Goal: Task Accomplishment & Management: Complete application form

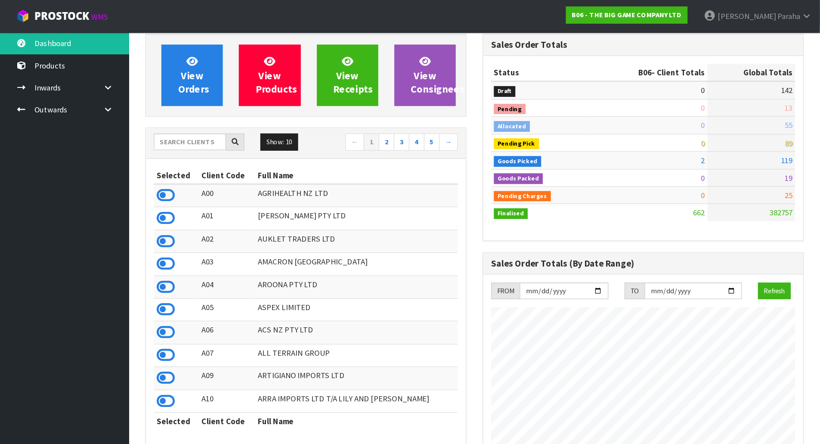
scroll to position [687, 270]
click at [134, 114] on input "text" at bounding box center [152, 113] width 58 height 13
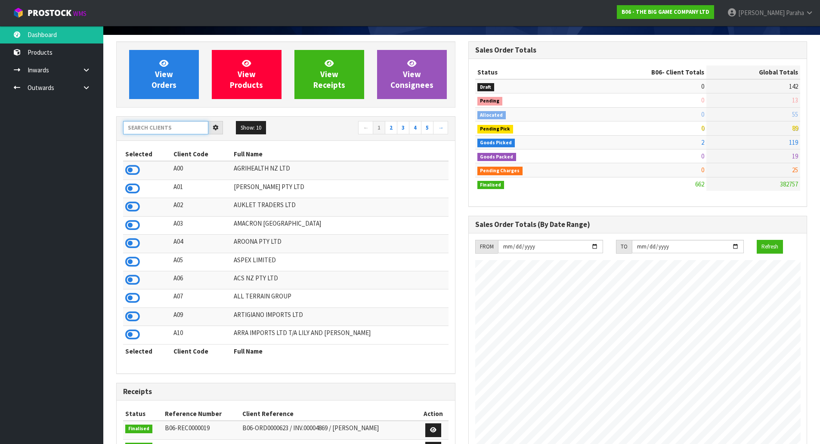
scroll to position [0, 0]
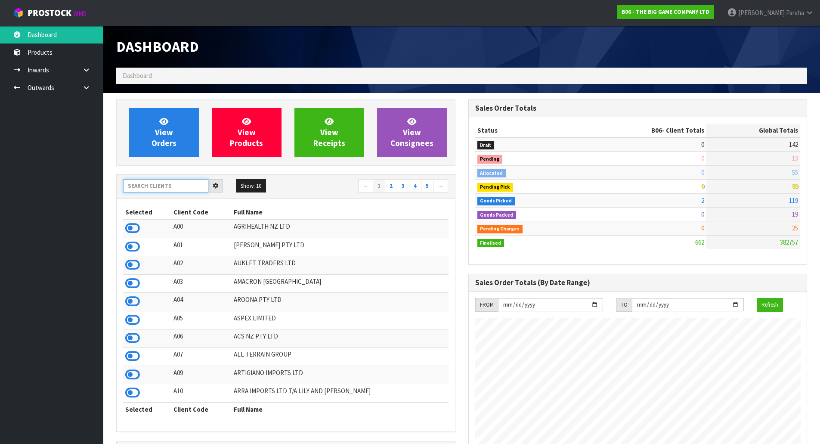
click at [167, 186] on input "text" at bounding box center [165, 185] width 85 height 13
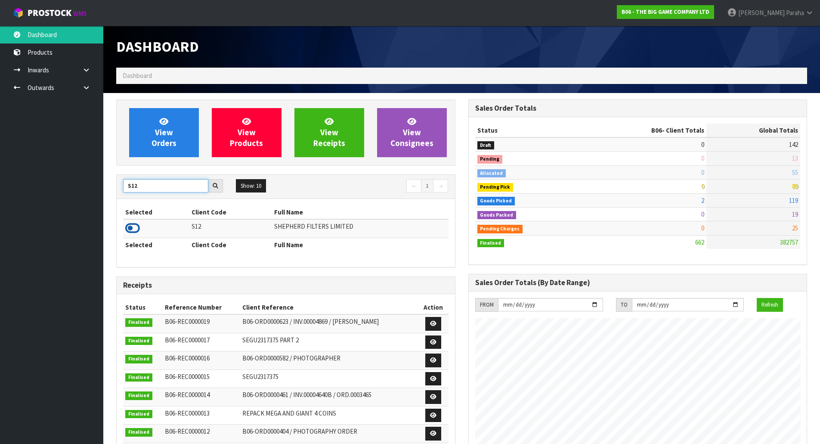
type input "S12"
drag, startPoint x: 135, startPoint y: 226, endPoint x: 137, endPoint y: 221, distance: 5.3
click at [137, 225] on icon at bounding box center [132, 228] width 15 height 13
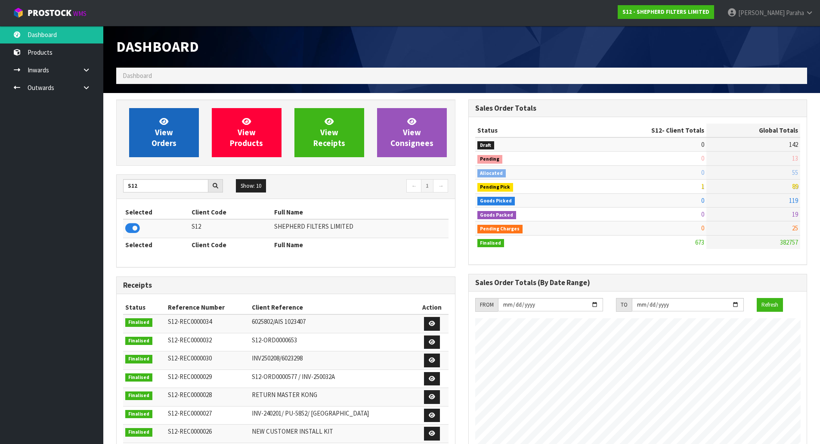
scroll to position [569, 352]
click at [151, 131] on link "View Orders" at bounding box center [164, 132] width 70 height 49
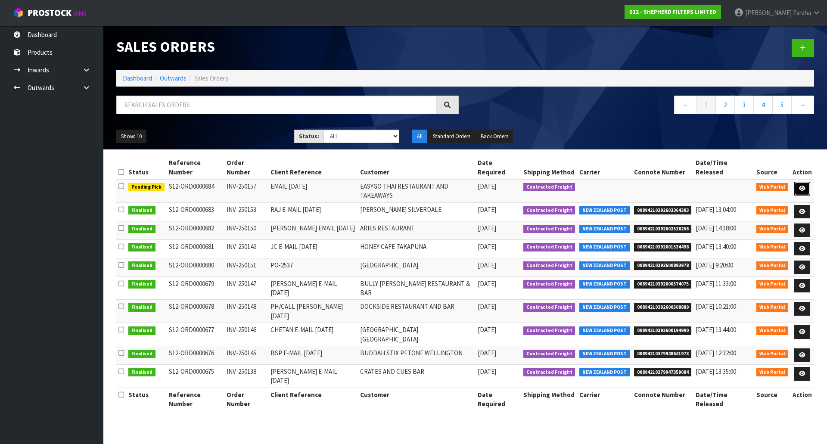
click at [656, 182] on link at bounding box center [802, 189] width 16 height 14
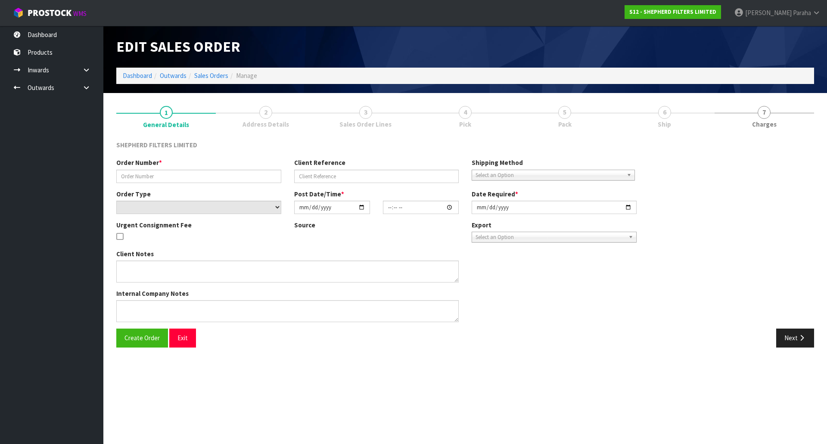
type input "INV-250157"
type input "EMAIL 24.09.25"
select select "number:0"
type input "[DATE]"
type input "22:46:00.000"
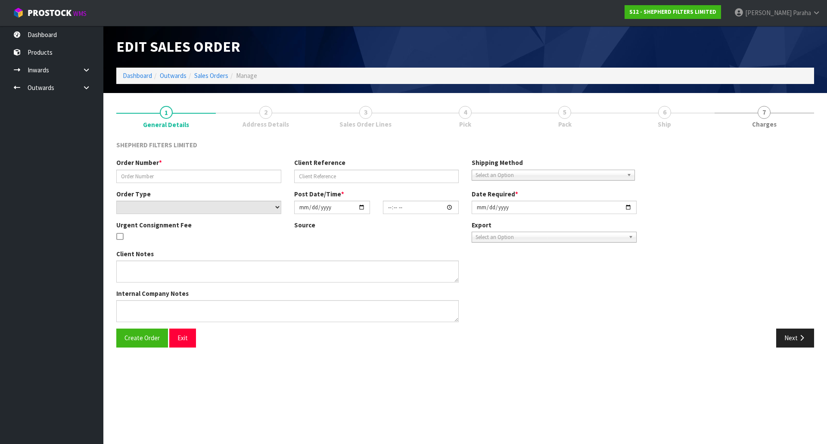
type input "2025-09-25"
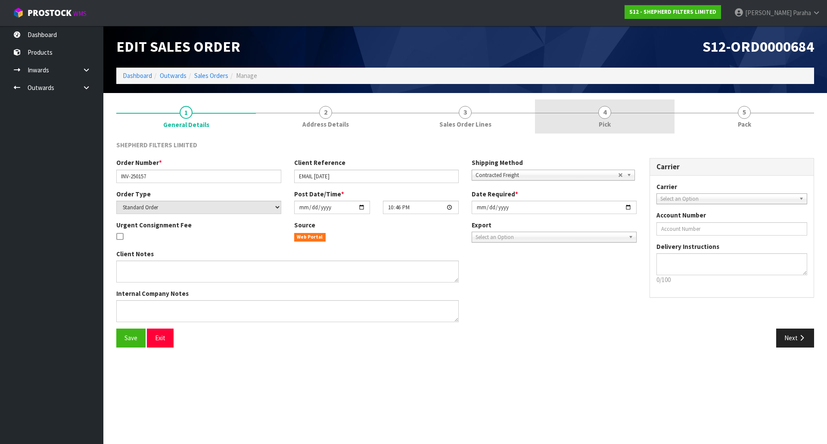
click at [601, 118] on span "4" at bounding box center [604, 112] width 13 height 13
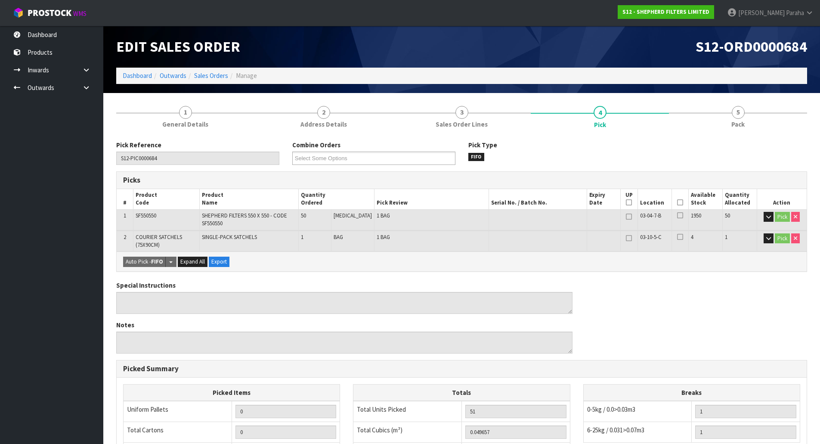
click at [656, 203] on icon at bounding box center [680, 202] width 6 height 0
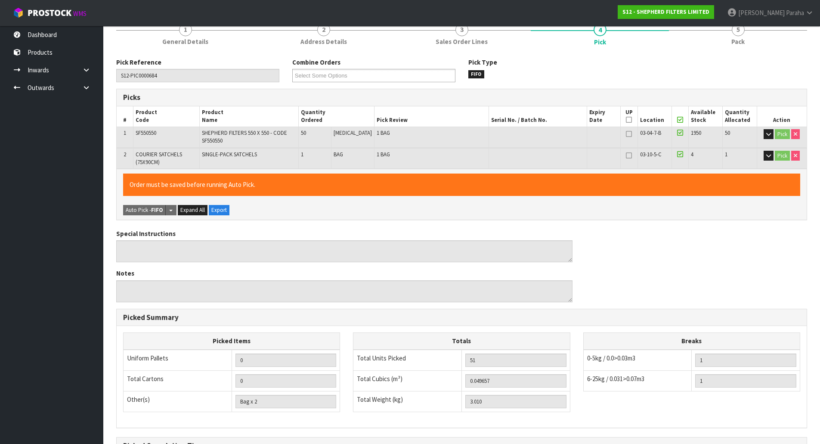
scroll to position [185, 0]
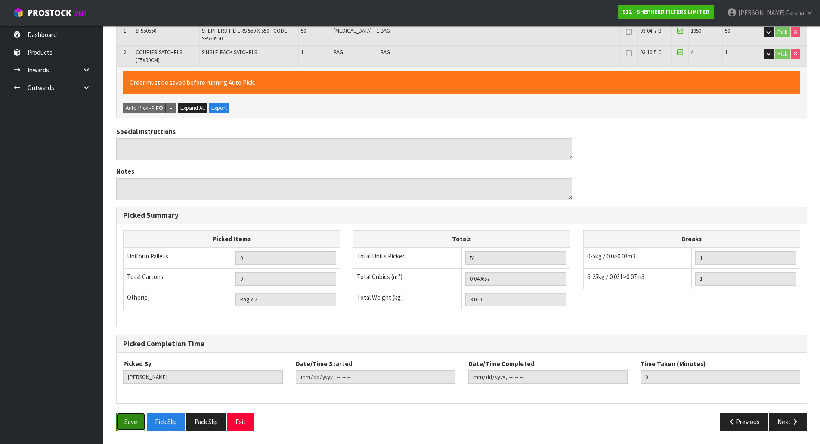
click at [118, 355] on button "Save" at bounding box center [130, 422] width 29 height 19
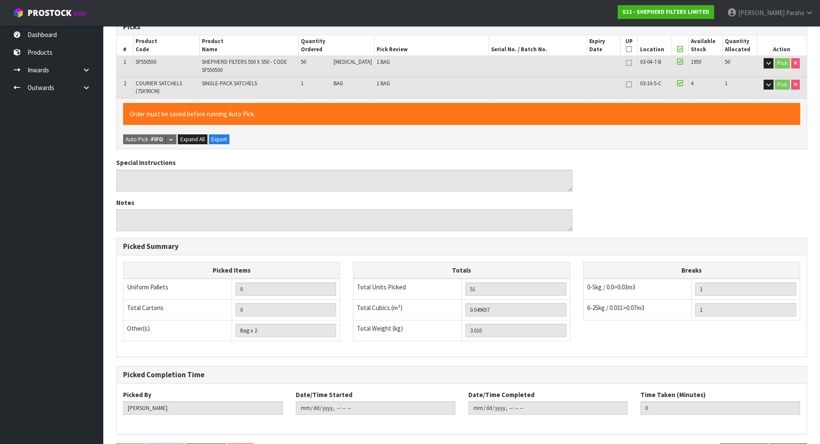
scroll to position [0, 0]
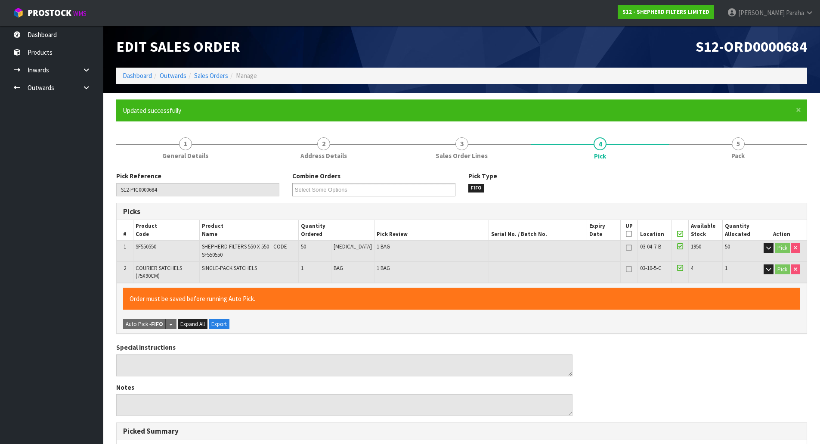
type input "[PERSON_NAME]"
type input "2025-09-25T08:43:43"
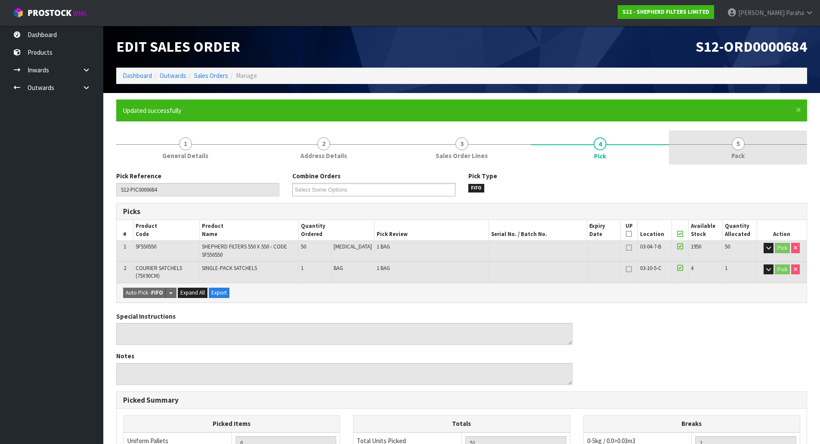
click at [656, 140] on span "5" at bounding box center [738, 143] width 13 height 13
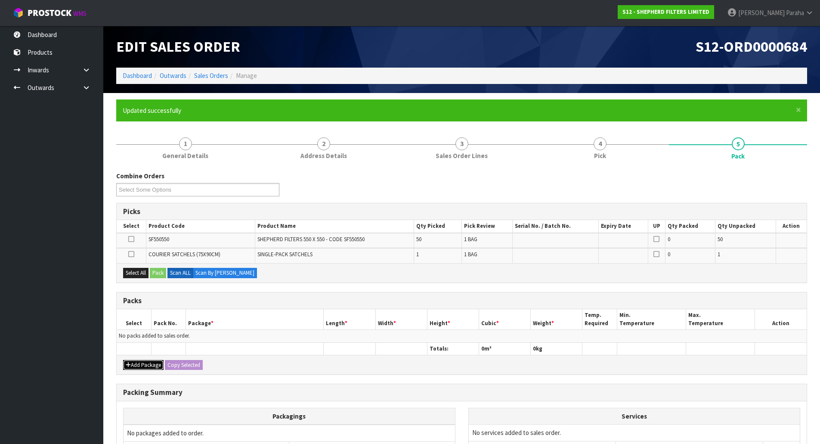
click at [133, 355] on button "Add Package" at bounding box center [143, 365] width 40 height 10
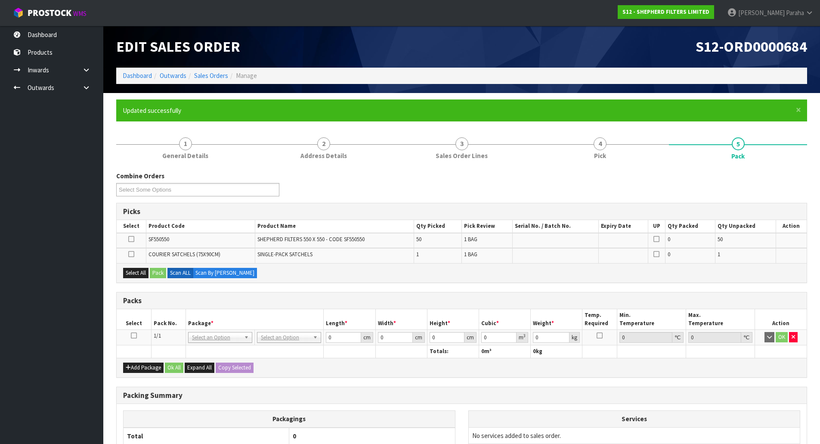
click at [132, 336] on icon at bounding box center [134, 335] width 6 height 0
click at [133, 275] on button "Select All" at bounding box center [135, 273] width 25 height 10
click at [150, 276] on div "Select All Pack Scan ALL Scan By Quantity" at bounding box center [462, 272] width 690 height 19
click at [161, 273] on button "Pack" at bounding box center [158, 273] width 16 height 10
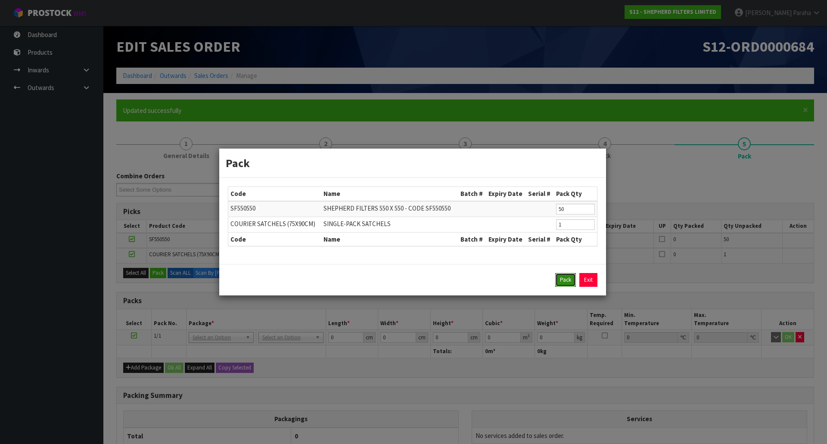
click at [563, 283] on button "Pack" at bounding box center [565, 280] width 21 height 14
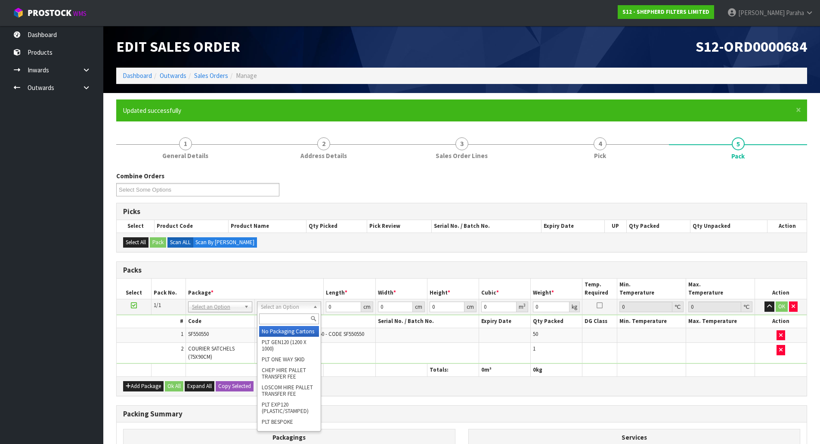
click at [295, 317] on input "text" at bounding box center [289, 319] width 60 height 11
type input "cli"
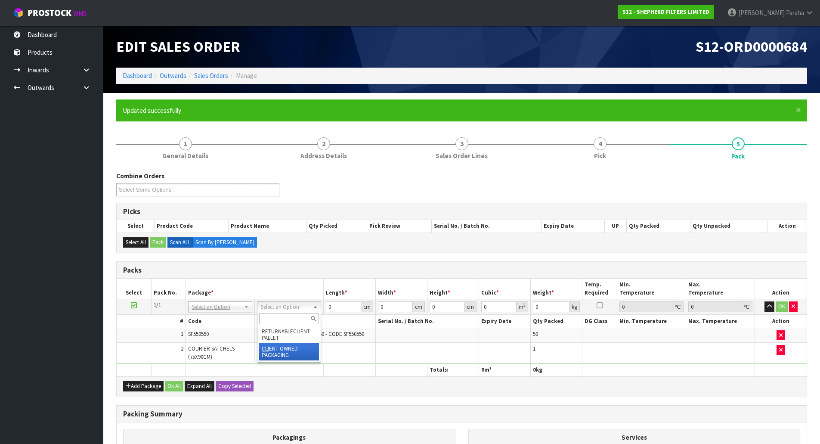
type input "3.01"
click at [341, 308] on input "0" at bounding box center [343, 306] width 35 height 11
type input "56"
type input "28"
type input "2"
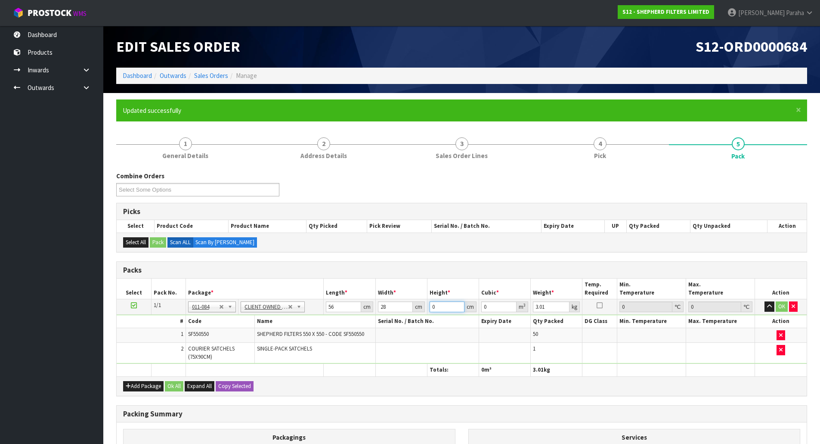
type input "0.003136"
type input "28"
type input "0.043904"
type input "28"
type input "3"
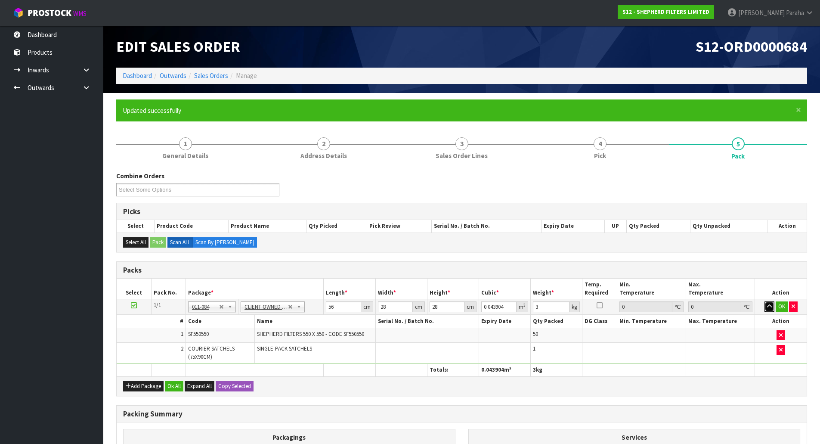
click at [656, 301] on button "button" at bounding box center [770, 306] width 10 height 10
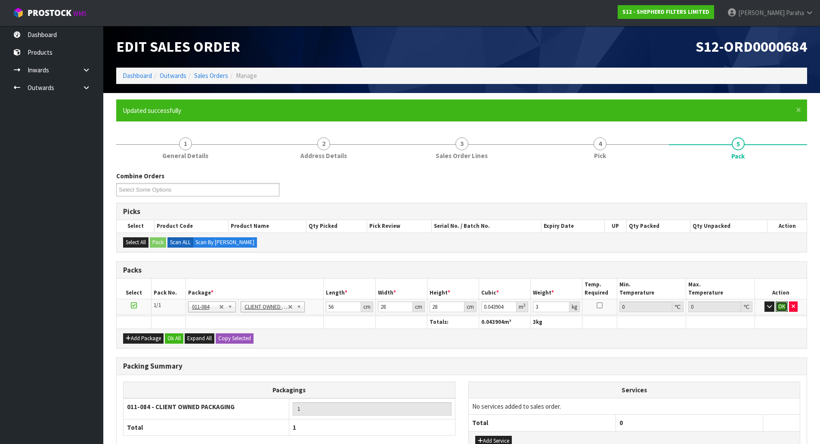
click button "OK" at bounding box center [782, 306] width 12 height 10
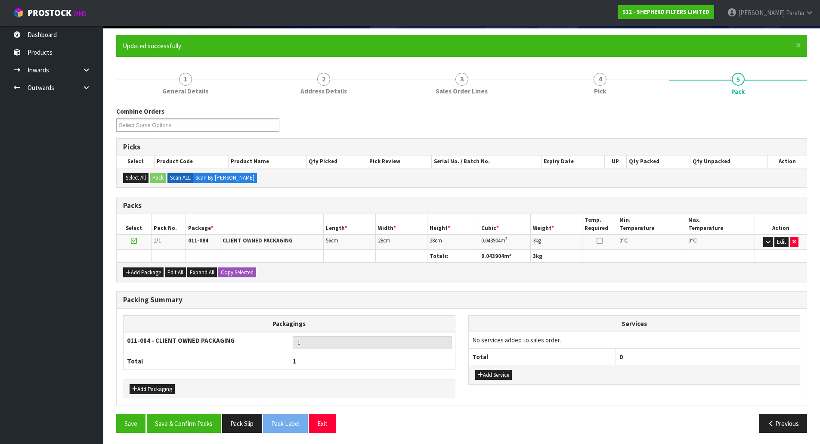
scroll to position [66, 0]
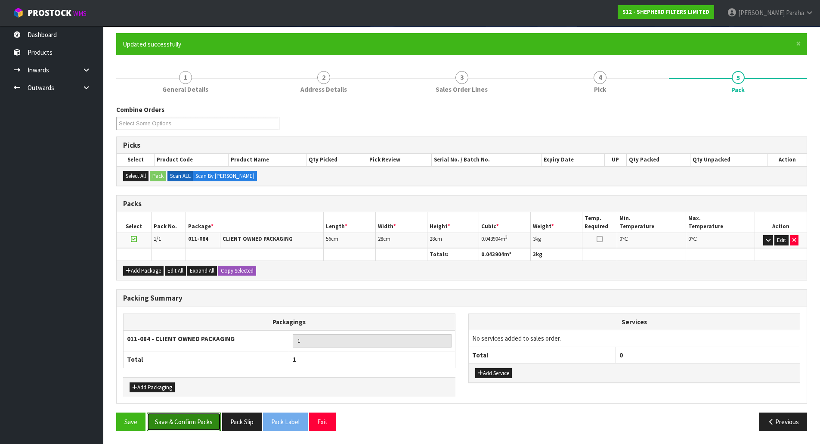
click at [188, 355] on button "Save & Confirm Packs" at bounding box center [184, 422] width 74 height 19
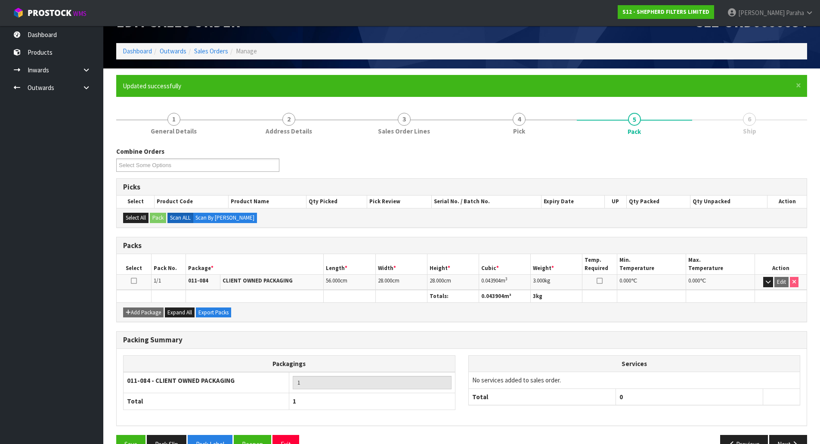
scroll to position [47, 0]
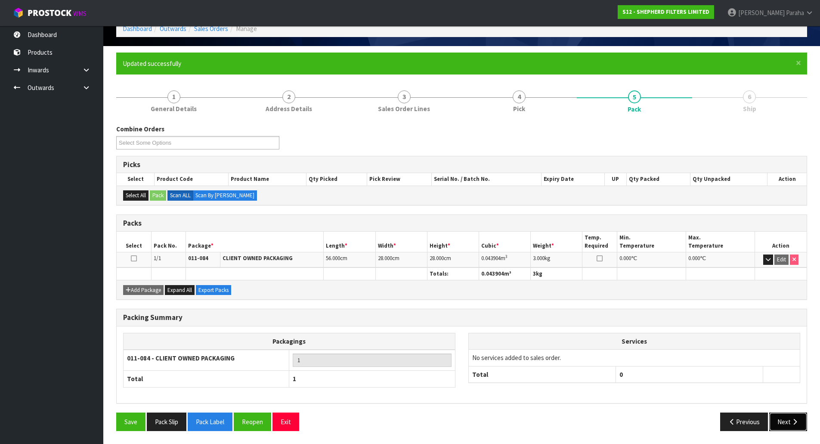
click at [656, 355] on button "Next" at bounding box center [789, 422] width 38 height 19
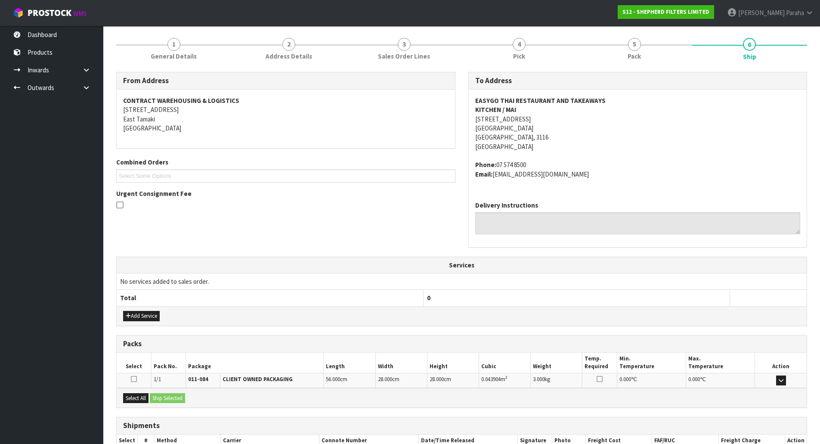
scroll to position [156, 0]
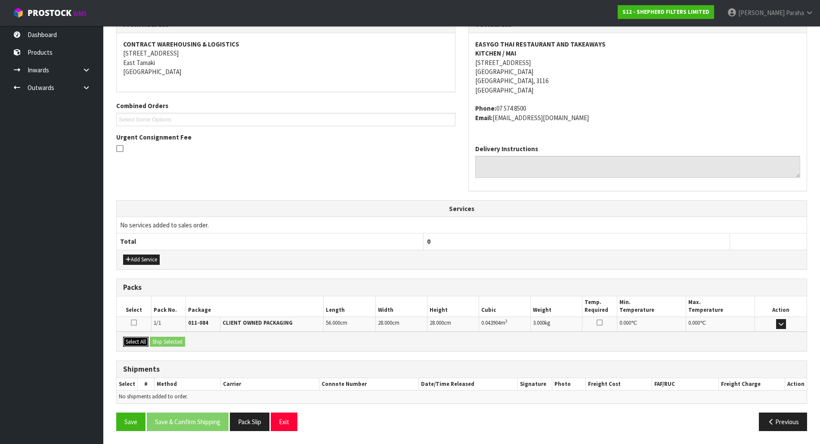
click at [137, 343] on button "Select All" at bounding box center [135, 342] width 25 height 10
click at [176, 338] on button "Ship Selected" at bounding box center [167, 342] width 35 height 10
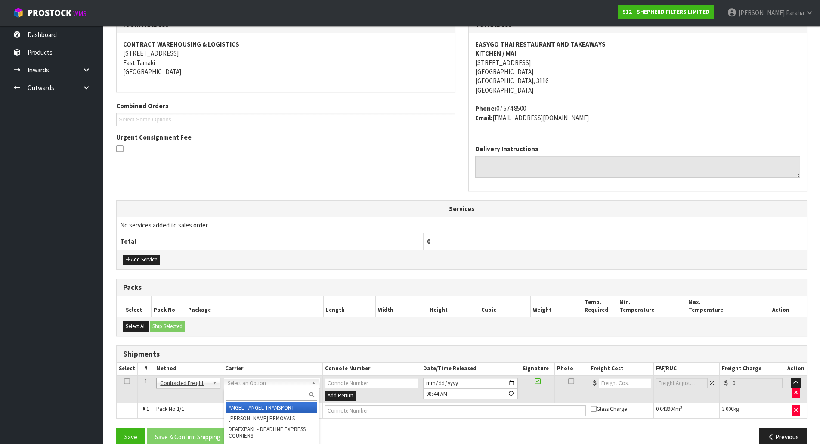
click at [279, 355] on input "text" at bounding box center [271, 395] width 91 height 11
type input "nzp"
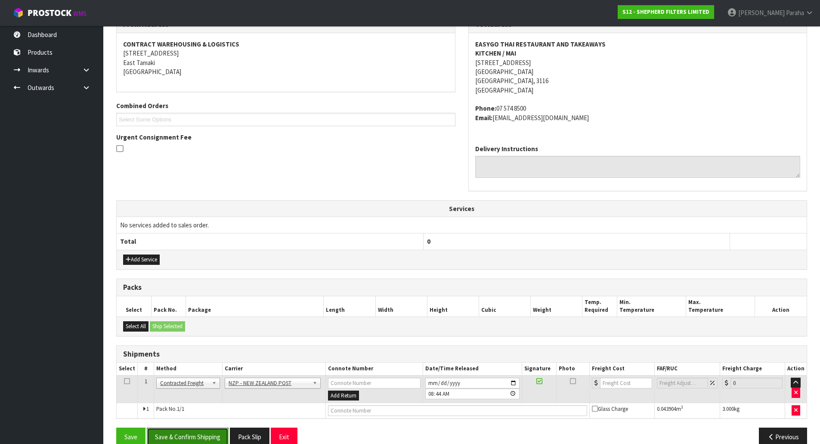
click at [216, 355] on button "Save & Confirm Shipping" at bounding box center [188, 437] width 82 height 19
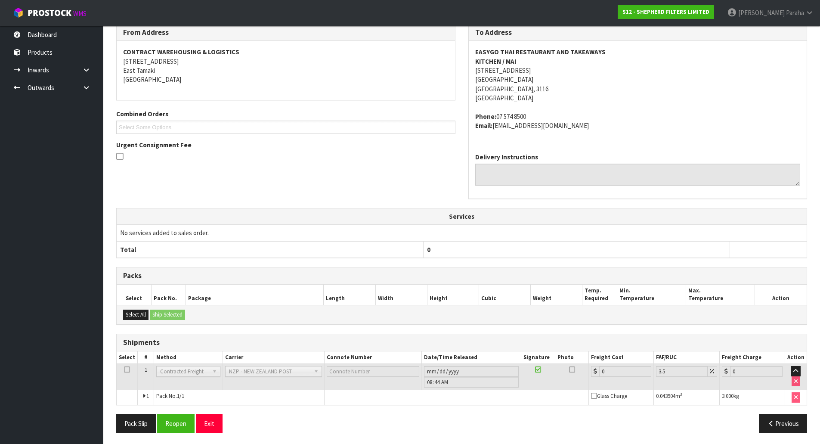
scroll to position [159, 0]
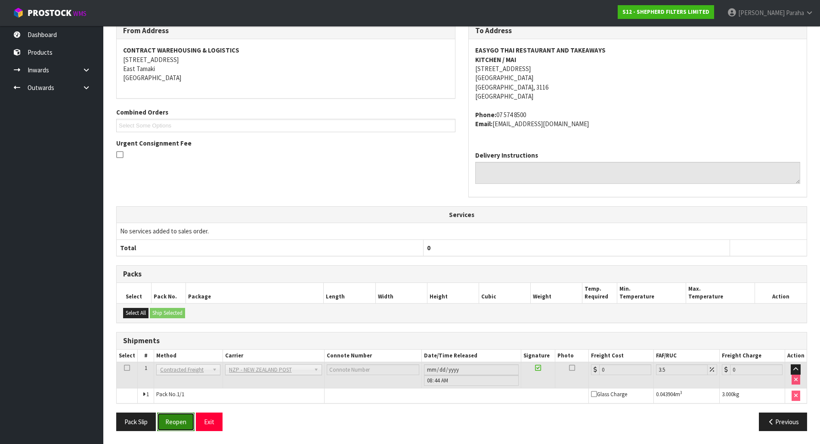
click at [188, 355] on button "Reopen" at bounding box center [175, 422] width 37 height 19
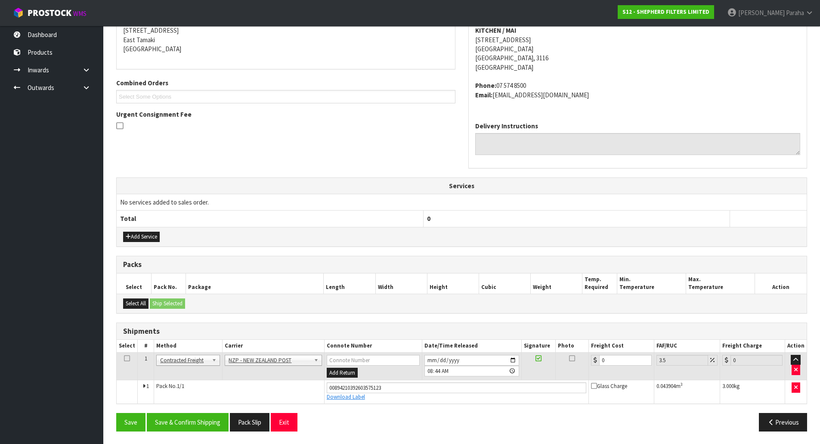
scroll to position [179, 0]
click at [606, 355] on input "0" at bounding box center [625, 359] width 52 height 11
type input "8"
type input "8.28"
type input "8.4"
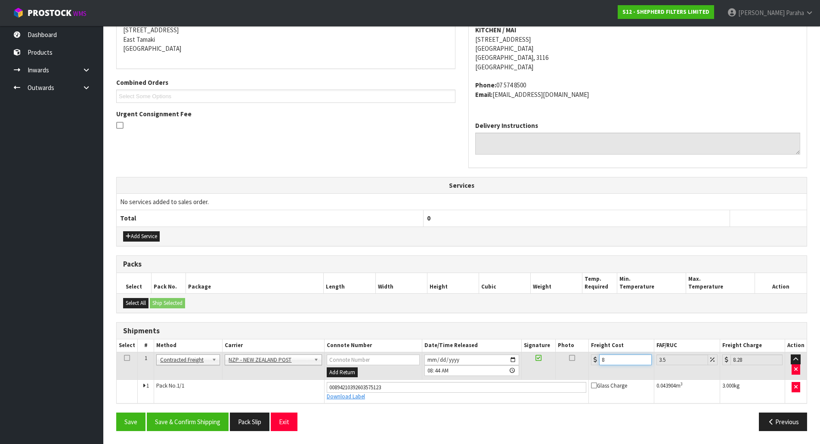
type input "8.69"
type input "8.45"
type input "8.75"
type input "8.45"
click at [214, 355] on button "Save & Confirm Shipping" at bounding box center [188, 422] width 82 height 19
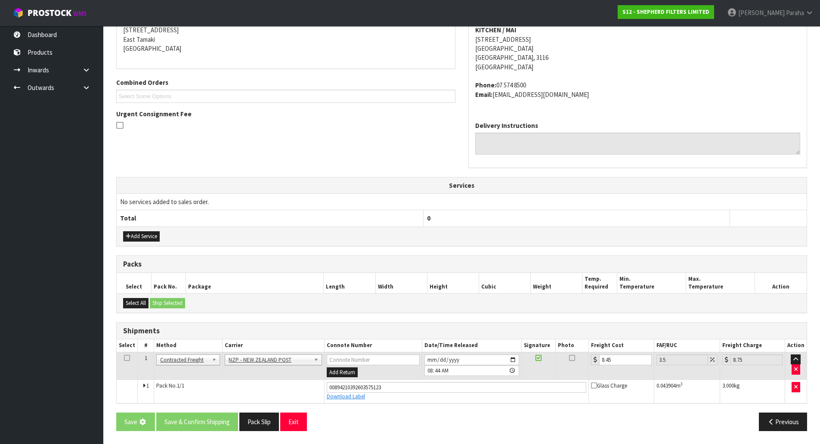
scroll to position [0, 0]
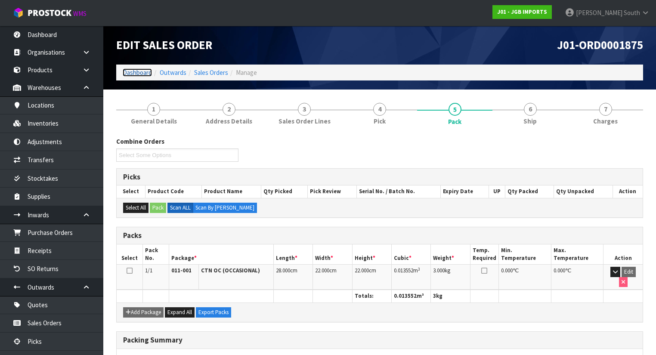
drag, startPoint x: 0, startPoint y: 0, endPoint x: 143, endPoint y: 71, distance: 160.0
click at [143, 71] on link "Dashboard" at bounding box center [137, 72] width 29 height 8
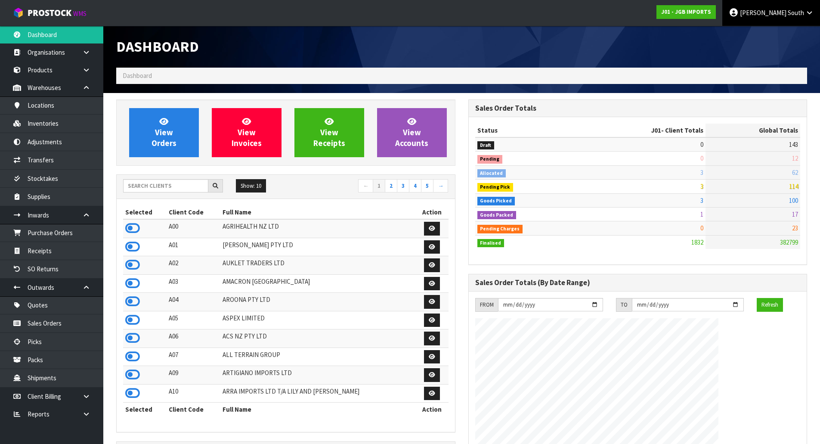
scroll to position [652, 352]
drag, startPoint x: 515, startPoint y: 28, endPoint x: 502, endPoint y: 31, distance: 13.5
click at [514, 28] on div at bounding box center [638, 32] width 352 height 13
click at [168, 185] on input "text" at bounding box center [165, 185] width 85 height 13
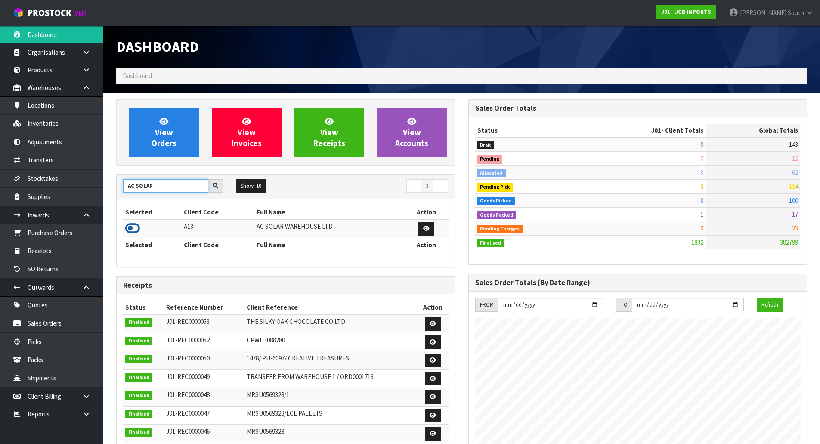
type input "AC SOLAR"
click at [128, 229] on icon at bounding box center [132, 228] width 15 height 13
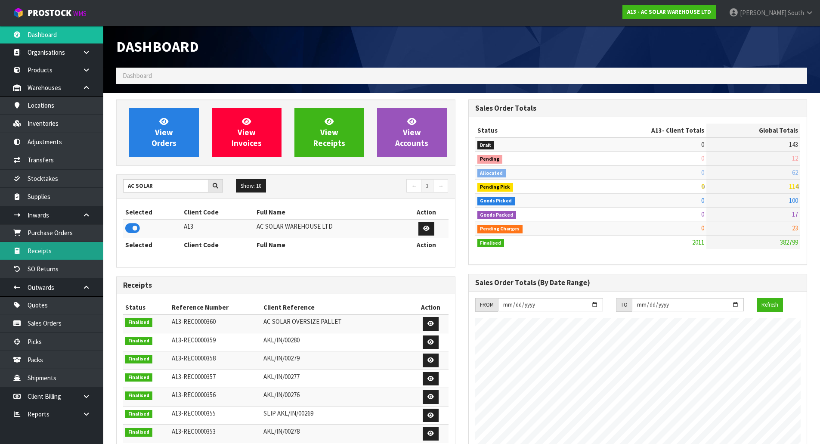
scroll to position [699, 352]
click at [65, 246] on link "Receipts" at bounding box center [51, 251] width 103 height 18
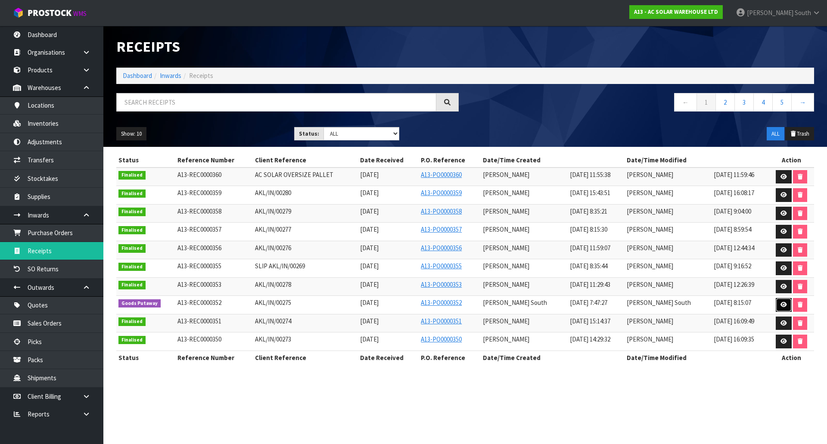
click at [656, 304] on link at bounding box center [784, 305] width 16 height 14
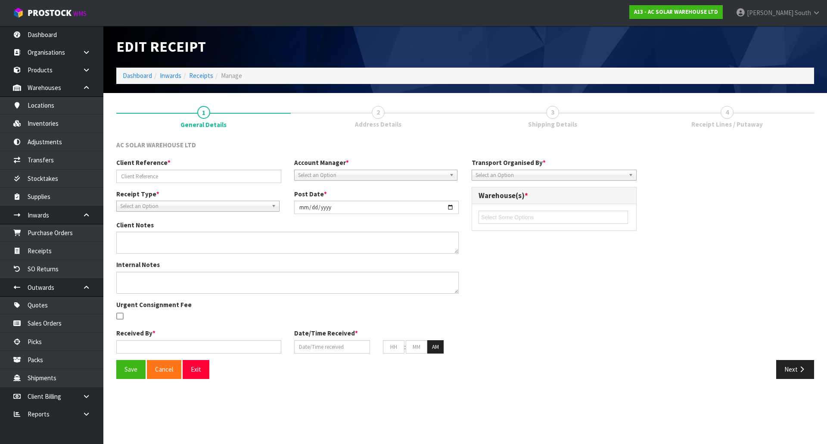
type input "AKL/IN/00275"
type input "[DATE]"
type input "[PERSON_NAME] South"
type input "[DATE]"
type input "07"
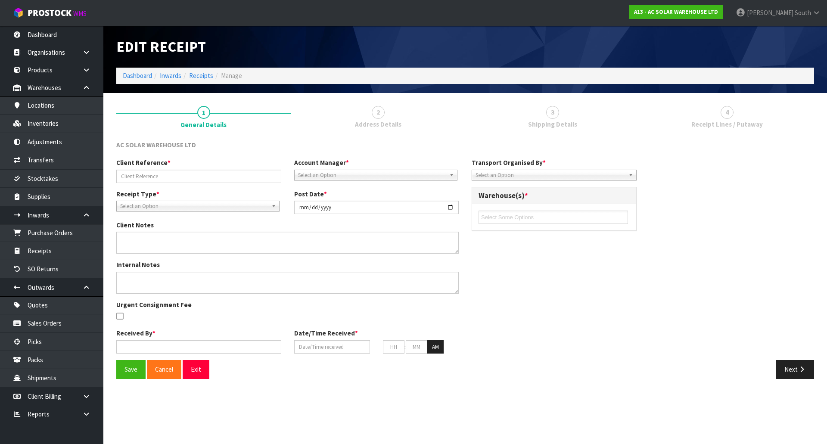
type input "47"
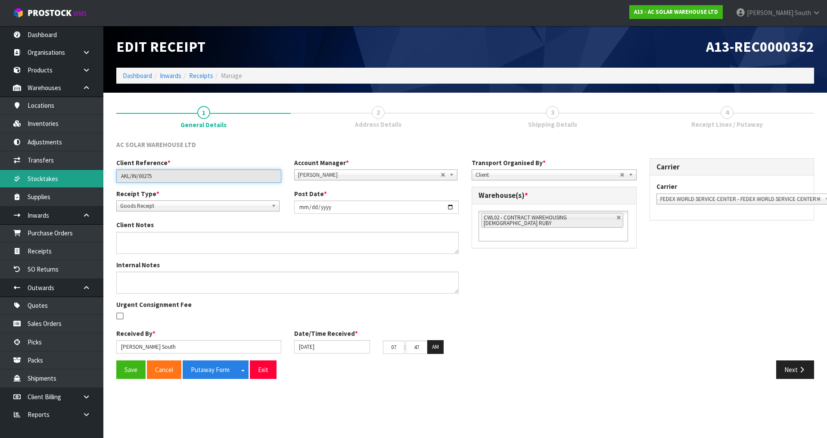
drag, startPoint x: 174, startPoint y: 176, endPoint x: 47, endPoint y: 178, distance: 127.1
click at [47, 177] on body "Toggle navigation ProStock WMS A13 - AC SOLAR WAREHOUSE LTD [PERSON_NAME] South…" at bounding box center [413, 219] width 827 height 438
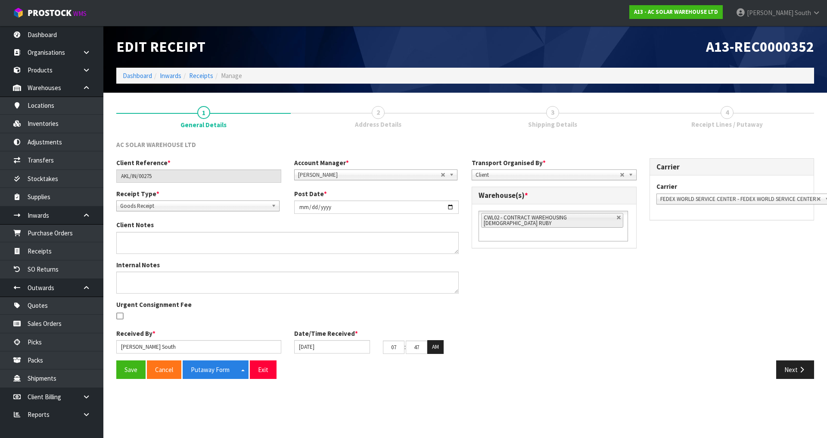
click at [537, 263] on div "Client Reference * AKL/IN/00275 Account Manager * [PERSON_NAME] [PERSON_NAME] […" at bounding box center [465, 259] width 711 height 202
click at [530, 318] on div "Client Reference * AKL/IN/00275 Account Manager * [PERSON_NAME] [PERSON_NAME] […" at bounding box center [465, 259] width 711 height 202
click at [560, 294] on div "Client Reference * AKL/IN/00275 Account Manager * [PERSON_NAME] [PERSON_NAME] […" at bounding box center [465, 259] width 711 height 202
click at [656, 355] on icon "button" at bounding box center [802, 369] width 8 height 6
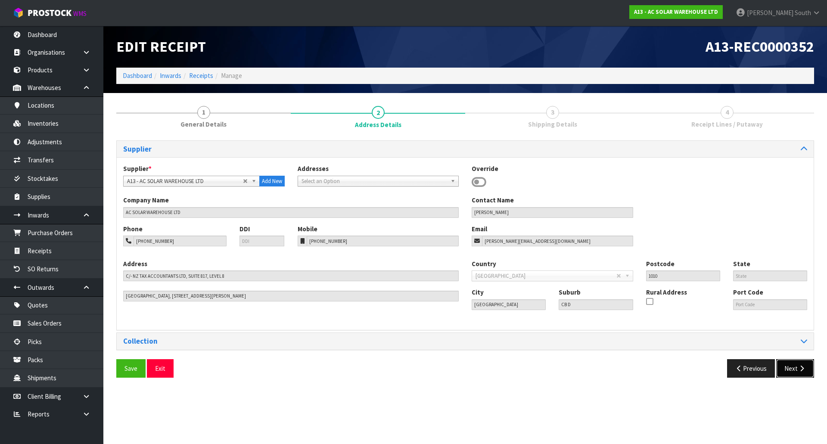
click at [656, 355] on button "Next" at bounding box center [795, 368] width 38 height 19
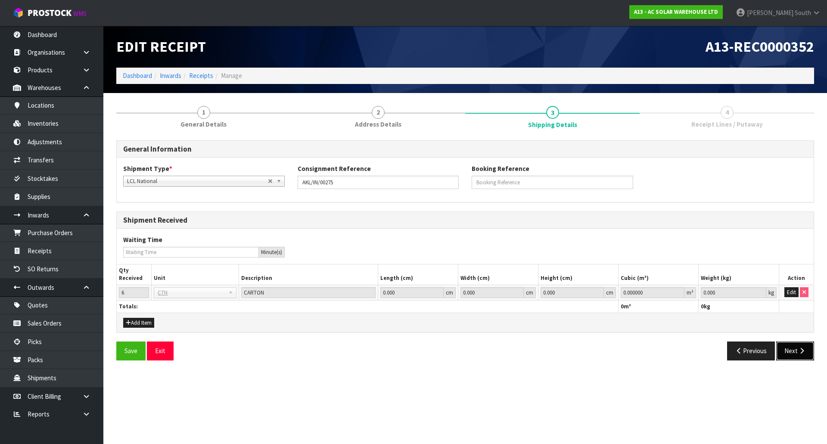
click at [656, 355] on button "Next" at bounding box center [795, 351] width 38 height 19
click at [656, 290] on button "Edit" at bounding box center [791, 292] width 14 height 10
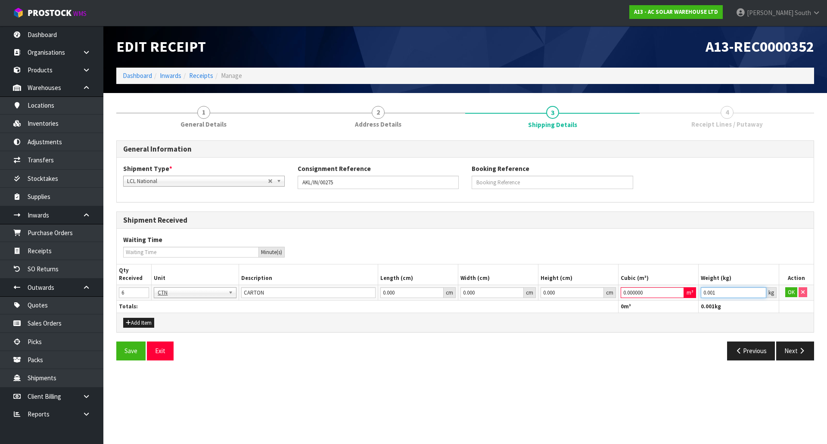
type input "0.001"
click at [656, 292] on input "0.001" at bounding box center [733, 292] width 65 height 11
type input "0.000001"
click at [656, 292] on input "0.000001" at bounding box center [653, 292] width 64 height 11
click at [656, 295] on button "OK" at bounding box center [791, 292] width 12 height 10
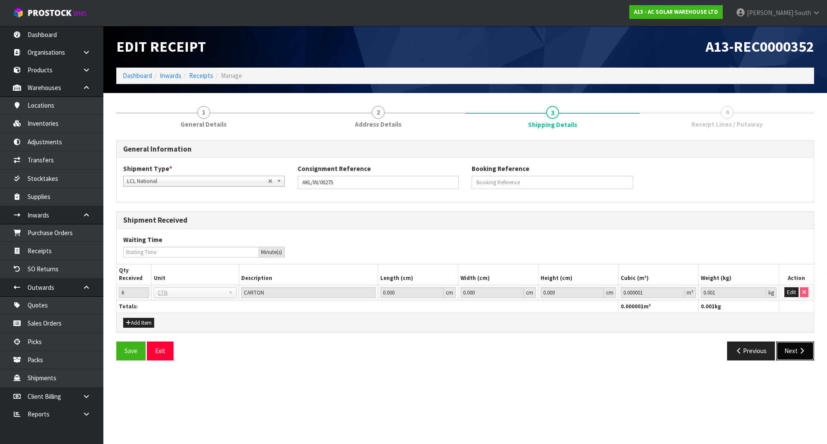
click at [656, 351] on button "Next" at bounding box center [795, 351] width 38 height 19
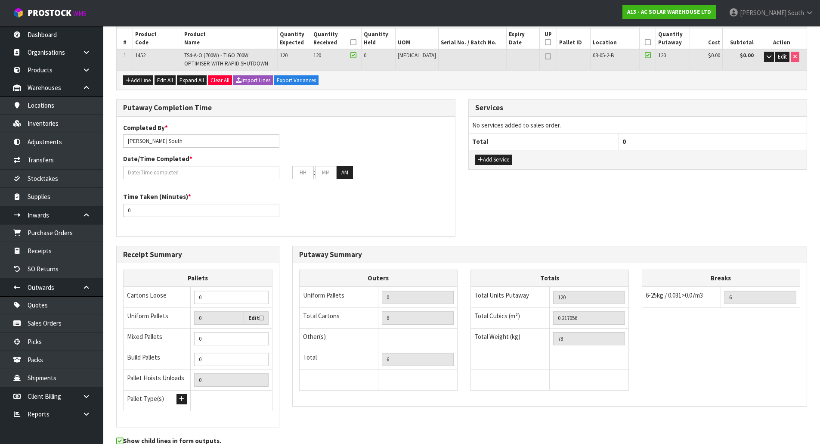
scroll to position [172, 0]
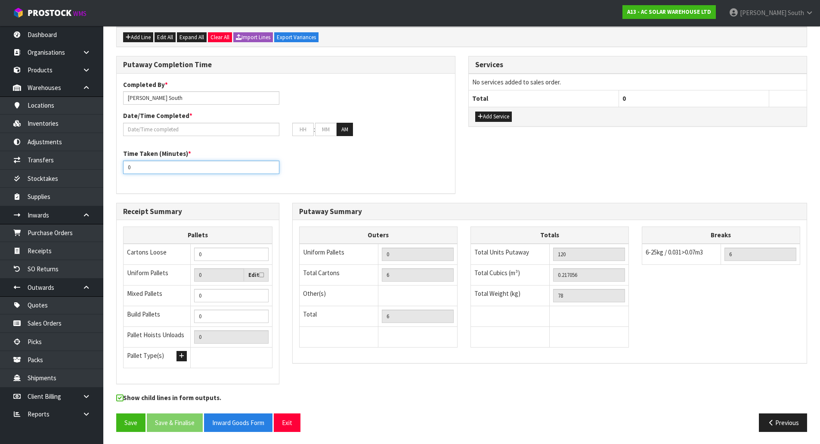
drag, startPoint x: 188, startPoint y: 170, endPoint x: 130, endPoint y: 169, distance: 58.1
click at [130, 169] on input "0" at bounding box center [201, 167] width 156 height 13
type input "30"
click at [347, 150] on div "Time Taken (Minutes) * 30" at bounding box center [286, 164] width 338 height 31
click at [362, 181] on div "Completed By * [PERSON_NAME] Date/Time Completed * : : AM Time Taken (Minutes) …" at bounding box center [286, 133] width 338 height 107
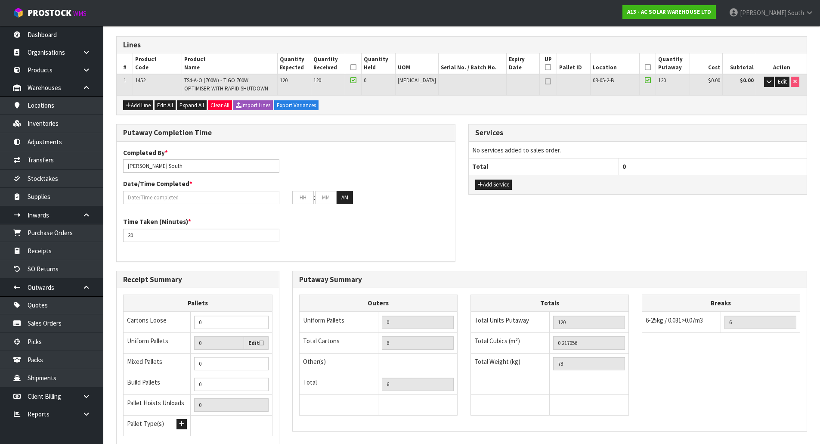
scroll to position [86, 0]
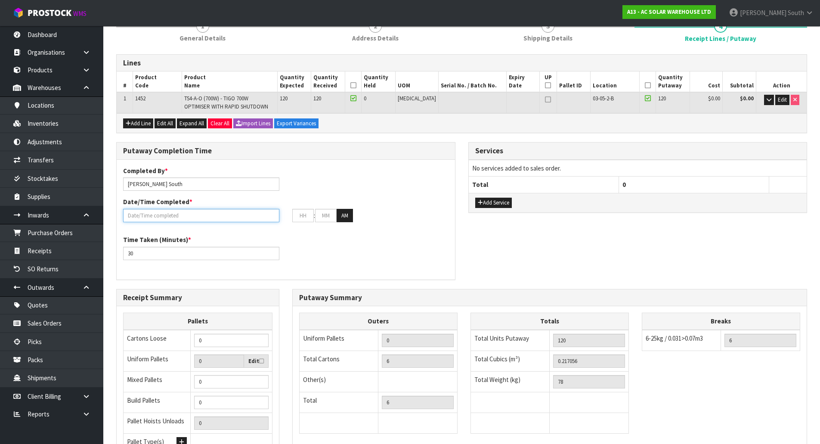
click at [190, 213] on input "text" at bounding box center [201, 215] width 156 height 13
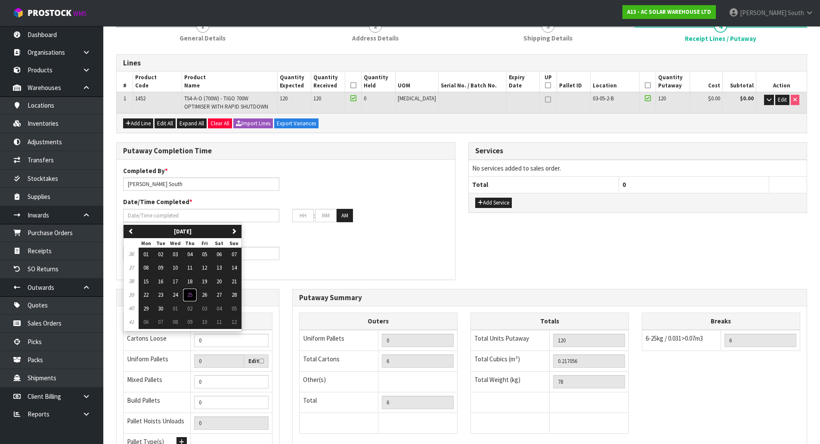
click at [193, 291] on span "25" at bounding box center [189, 294] width 5 height 7
type input "[DATE]"
type input "12"
type input "00"
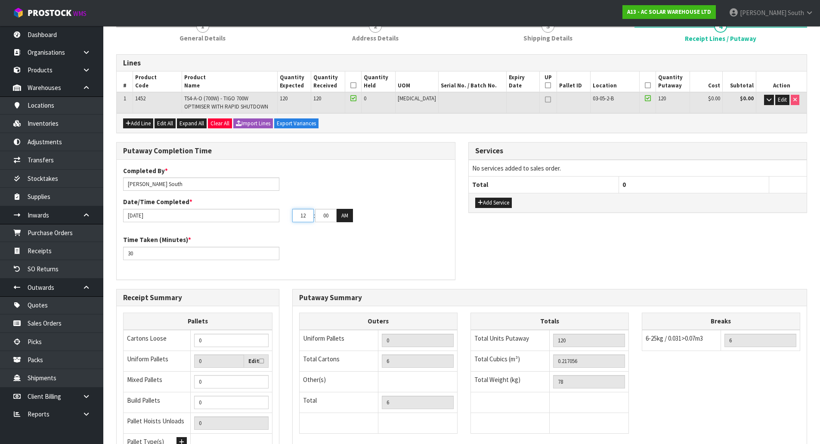
drag, startPoint x: 308, startPoint y: 217, endPoint x: 283, endPoint y: 217, distance: 25.4
click at [283, 217] on div "[DATE] 12 : 00 : 00 AM" at bounding box center [286, 216] width 338 height 14
type input "08"
drag, startPoint x: 321, startPoint y: 217, endPoint x: 398, endPoint y: 225, distance: 77.1
click at [398, 225] on div "Completed By * [PERSON_NAME] Date/Time Completed * [DATE] 08 : 00 : 00 AM" at bounding box center [286, 197] width 338 height 62
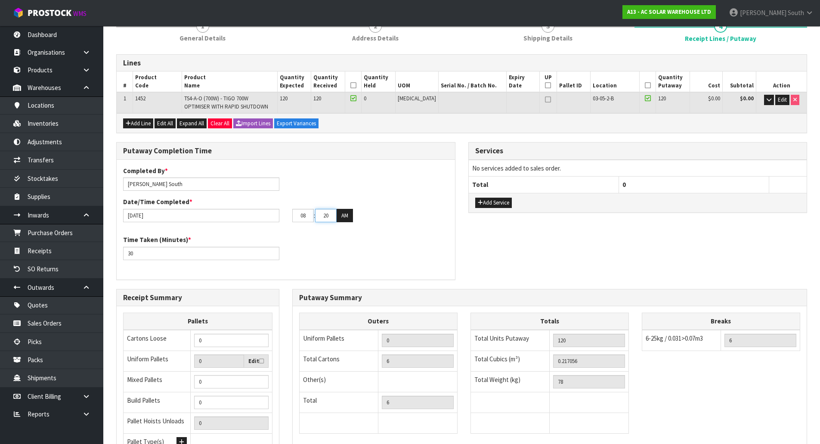
type input "20"
click at [398, 225] on div "Completed By * [PERSON_NAME] Date/Time Completed * [DATE] 08 : 20 : 00 AM" at bounding box center [286, 197] width 338 height 62
click at [391, 234] on div "Completed By * [PERSON_NAME] Date/Time Completed * [DATE] 08 : 20 : 00 AM Time …" at bounding box center [286, 219] width 338 height 107
click at [362, 81] on th at bounding box center [353, 81] width 16 height 21
click at [357, 85] on icon at bounding box center [354, 85] width 6 height 0
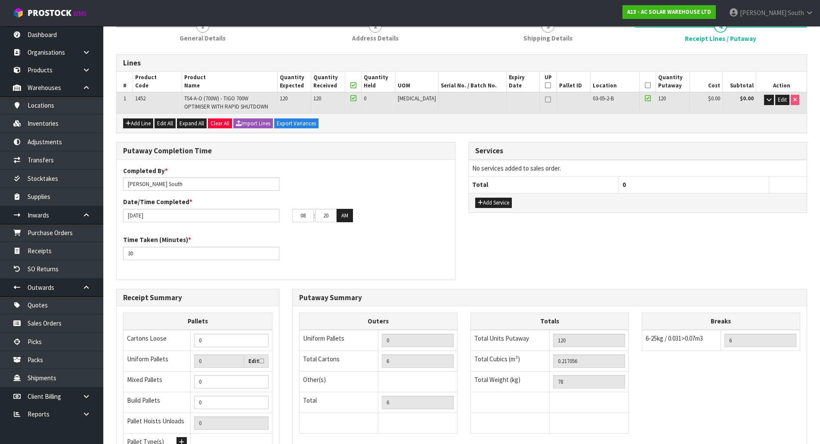
click at [645, 85] on icon at bounding box center [648, 85] width 6 height 0
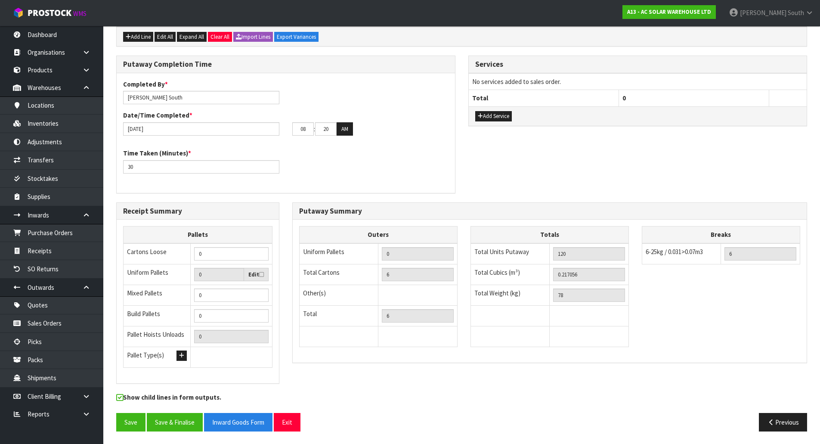
scroll to position [173, 0]
click at [122, 355] on button "Save" at bounding box center [130, 422] width 29 height 19
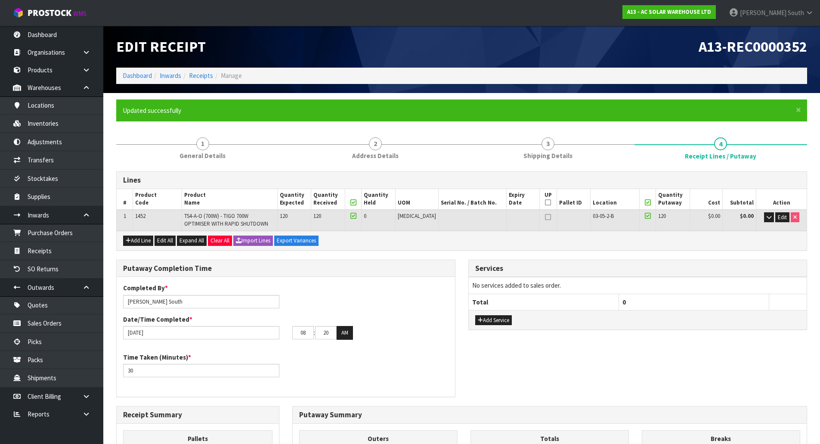
scroll to position [205, 0]
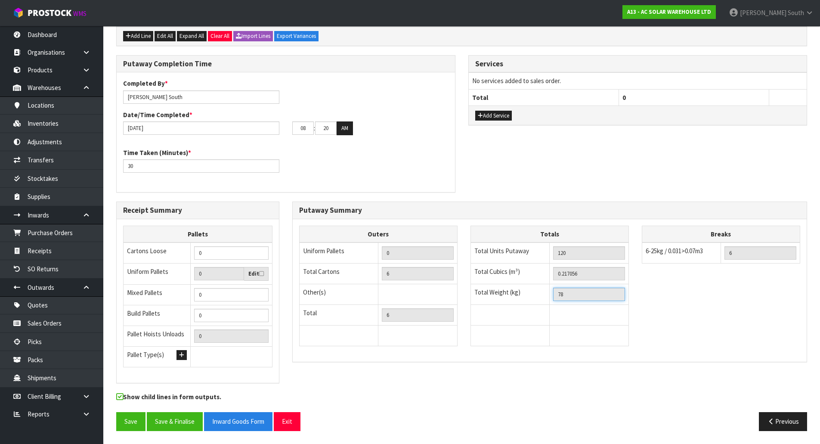
drag, startPoint x: 582, startPoint y: 298, endPoint x: 531, endPoint y: 298, distance: 50.8
click at [531, 298] on tr "Total Weight (kg) 78" at bounding box center [550, 294] width 158 height 21
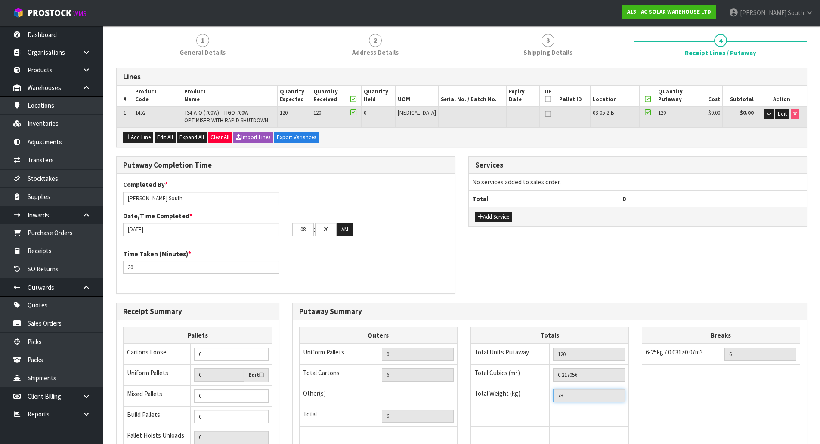
scroll to position [0, 0]
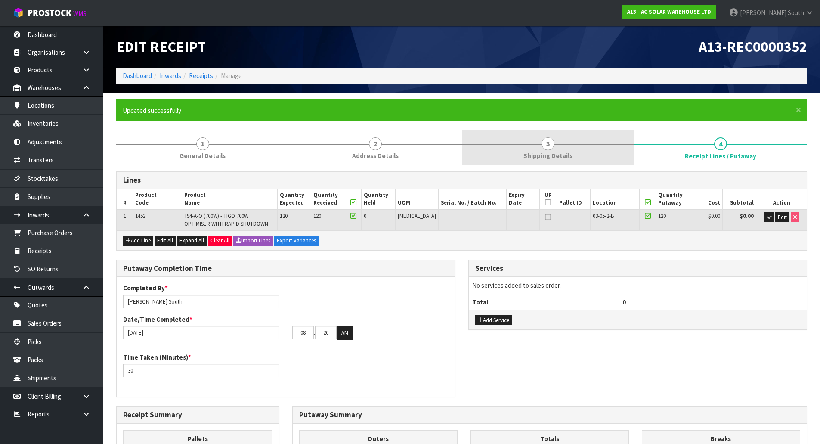
click at [522, 162] on link "3 Shipping Details" at bounding box center [548, 147] width 173 height 34
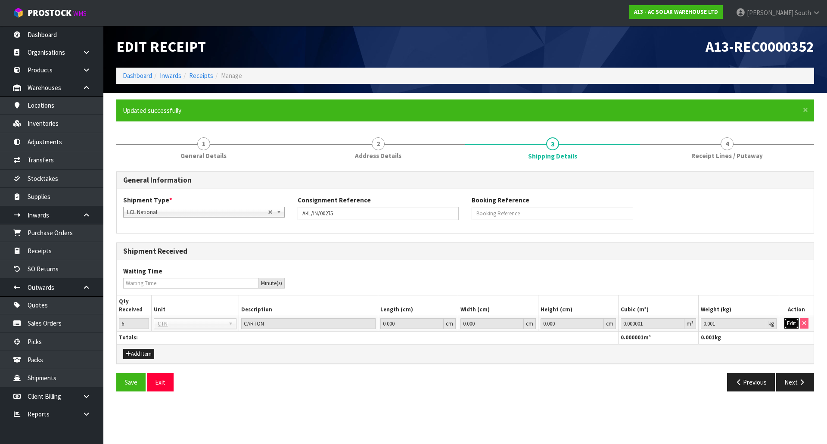
click at [656, 324] on button "Edit" at bounding box center [791, 323] width 14 height 10
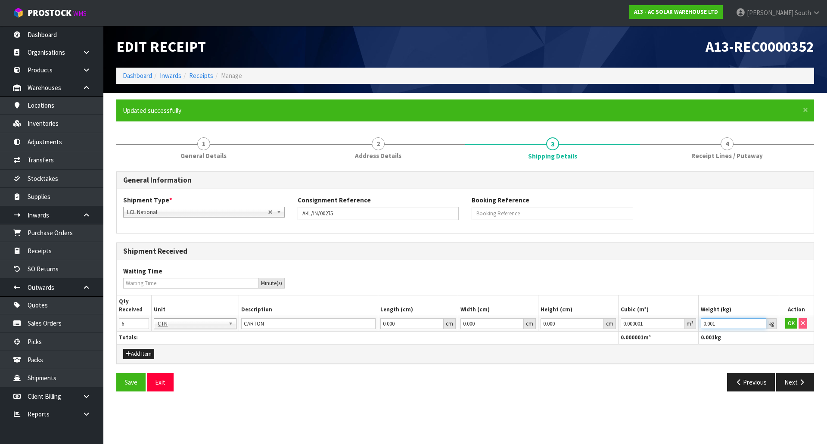
drag, startPoint x: 732, startPoint y: 326, endPoint x: 668, endPoint y: 326, distance: 64.2
click at [656, 326] on tr "6 BAG BAR BSK BIN BTL BOX BDL CAB CGE CTN CSE COI CRA CRT CBE CYL DRM JAR MTR P…" at bounding box center [465, 324] width 697 height 16
paste input "78"
type input "78"
click at [656, 325] on button "OK" at bounding box center [791, 323] width 12 height 10
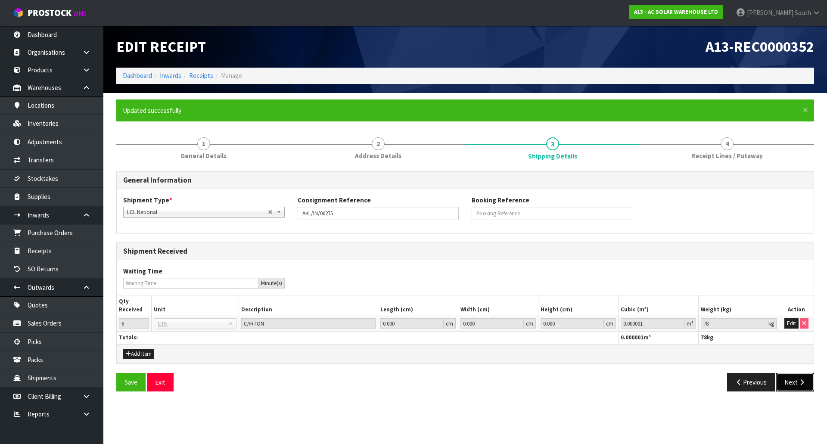
click at [656, 355] on button "Next" at bounding box center [795, 382] width 38 height 19
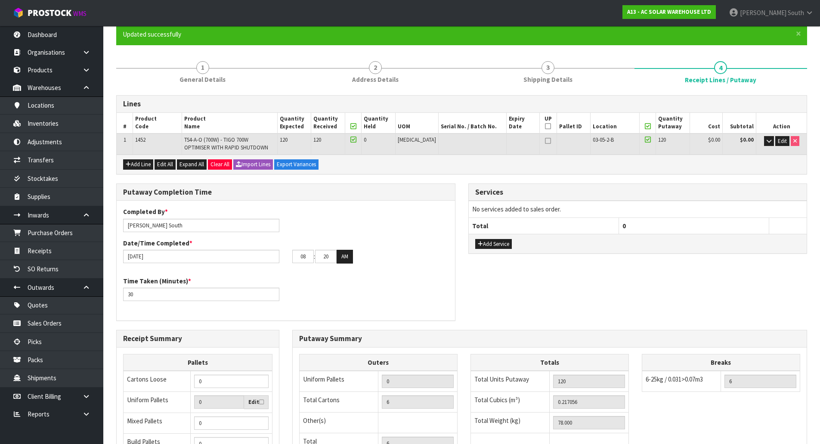
scroll to position [205, 0]
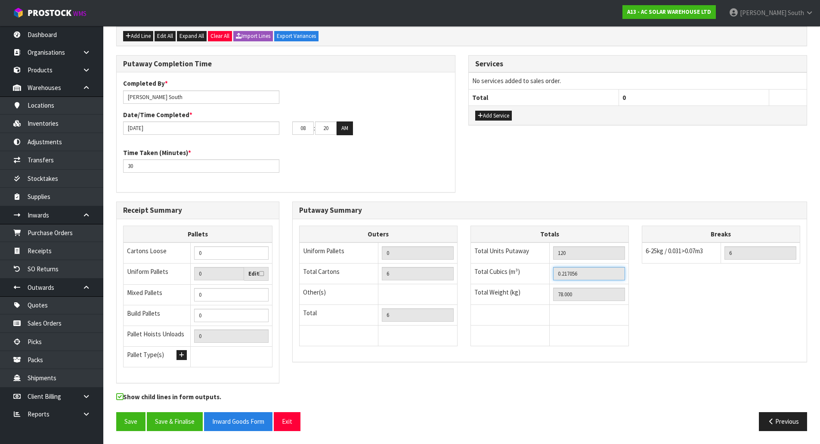
drag, startPoint x: 595, startPoint y: 280, endPoint x: 530, endPoint y: 279, distance: 64.6
click at [530, 279] on tr "Total Cubics (m³) 0.217056" at bounding box center [550, 274] width 158 height 21
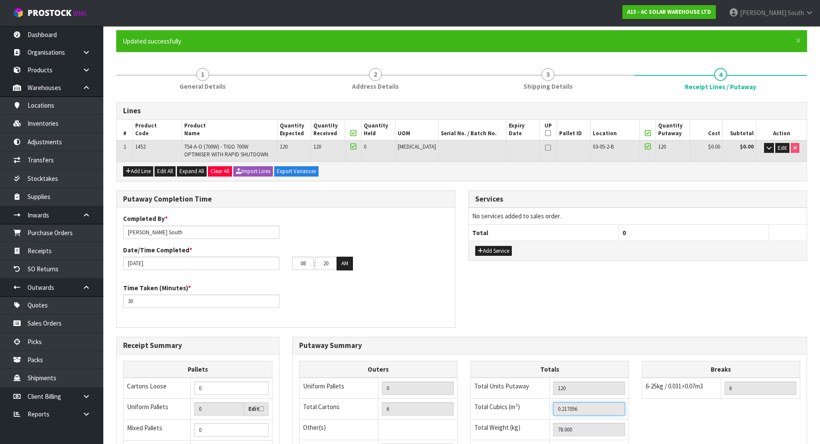
scroll to position [0, 0]
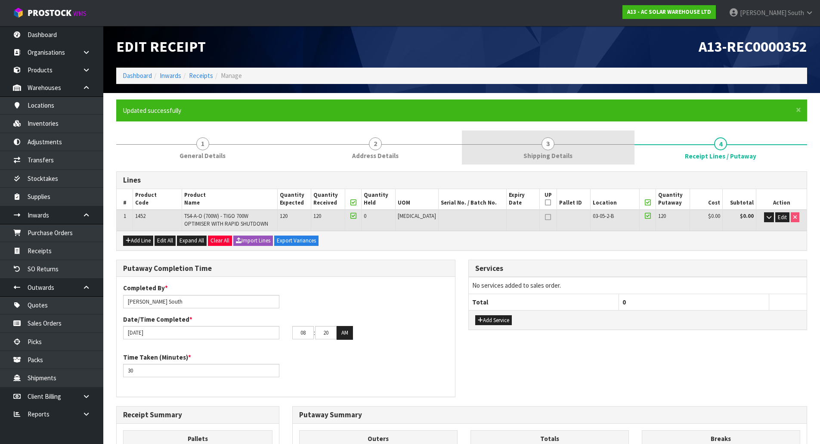
click at [555, 146] on link "3 Shipping Details" at bounding box center [548, 147] width 173 height 34
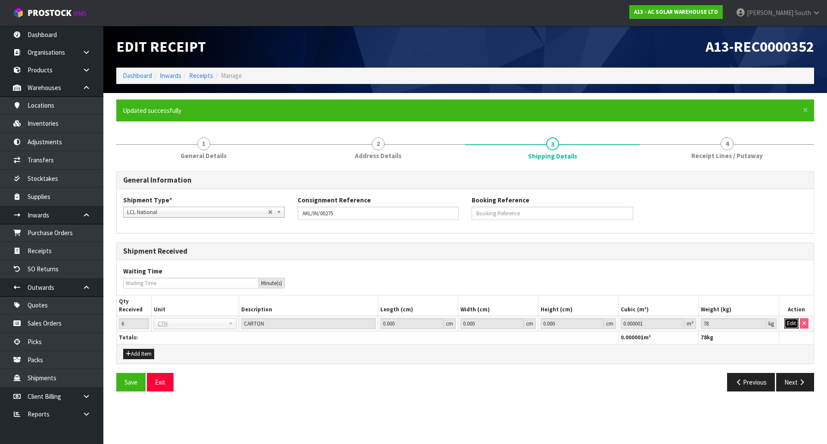
click at [656, 324] on button "Edit" at bounding box center [791, 323] width 14 height 10
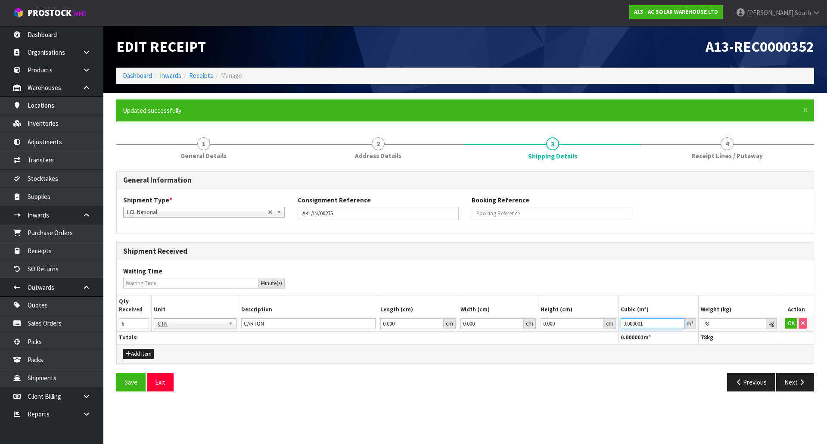
drag, startPoint x: 640, startPoint y: 320, endPoint x: 574, endPoint y: 320, distance: 65.9
click at [574, 320] on tr "6 BAG BAR BSK BIN BTL BOX BDL CAB CGE CTN CSE COI CRA CRT CBE CYL DRM JAR MTR P…" at bounding box center [465, 324] width 697 height 16
paste input "217056"
type input "0.217056"
click at [656, 324] on button "OK" at bounding box center [791, 323] width 12 height 10
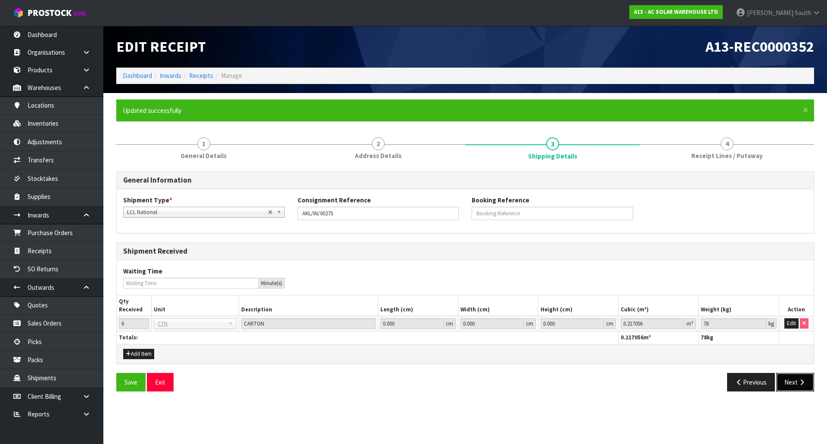
click at [656, 355] on button "Next" at bounding box center [795, 382] width 38 height 19
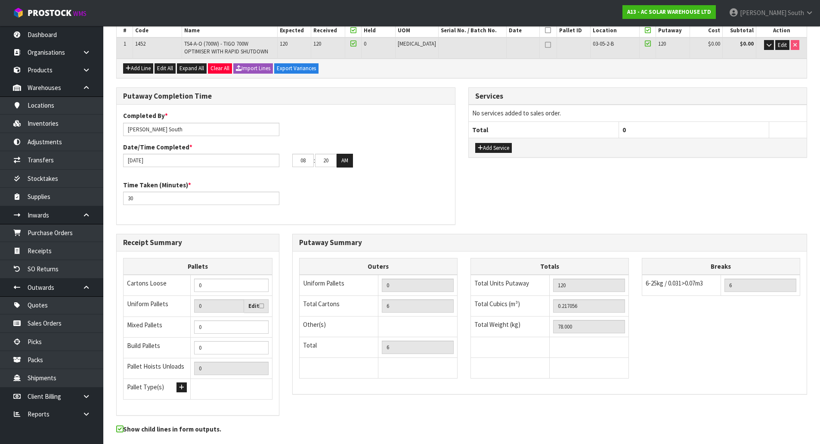
scroll to position [205, 0]
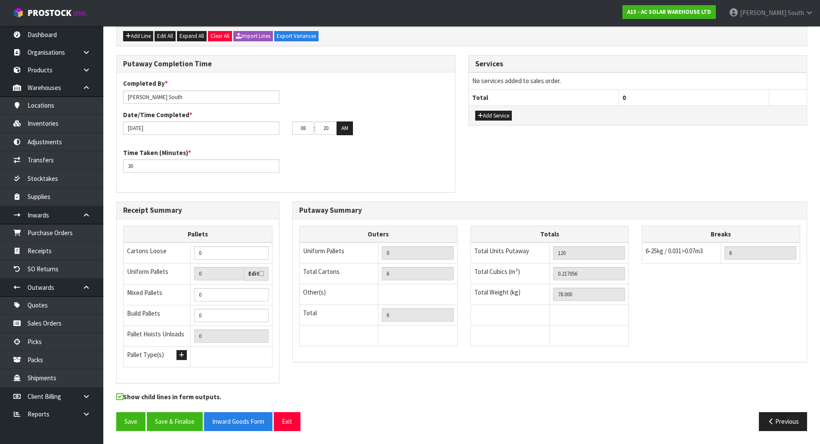
drag, startPoint x: 394, startPoint y: 342, endPoint x: 376, endPoint y: 316, distance: 31.5
click at [394, 342] on td at bounding box center [418, 336] width 79 height 21
drag, startPoint x: 209, startPoint y: 254, endPoint x: 181, endPoint y: 258, distance: 27.8
click at [181, 258] on tr "Cartons Loose 0" at bounding box center [198, 252] width 149 height 21
type input "6"
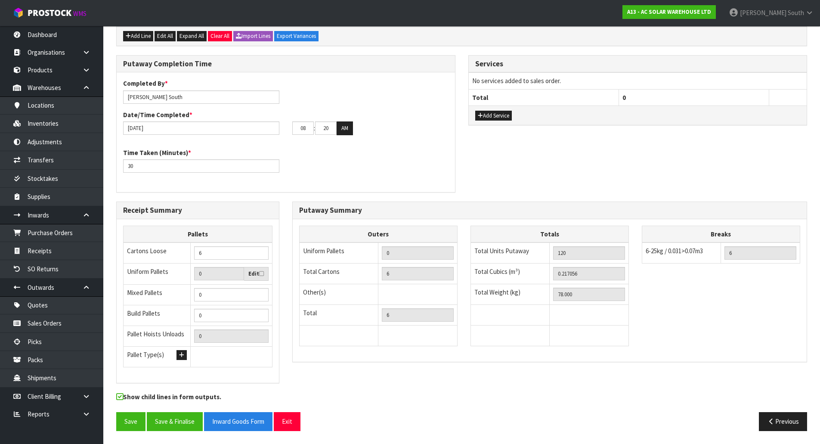
click at [351, 355] on div "Receipt Summary Pallets Cartons Loose 6 Uniform Pallets 0 Edit Mixed Pallets 0 …" at bounding box center [462, 297] width 704 height 191
click at [134, 355] on button "Save" at bounding box center [130, 421] width 29 height 19
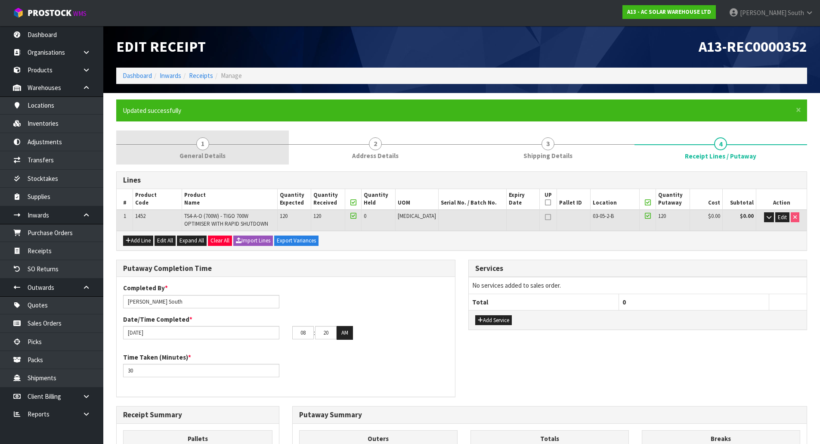
click at [204, 142] on span "1" at bounding box center [202, 143] width 13 height 13
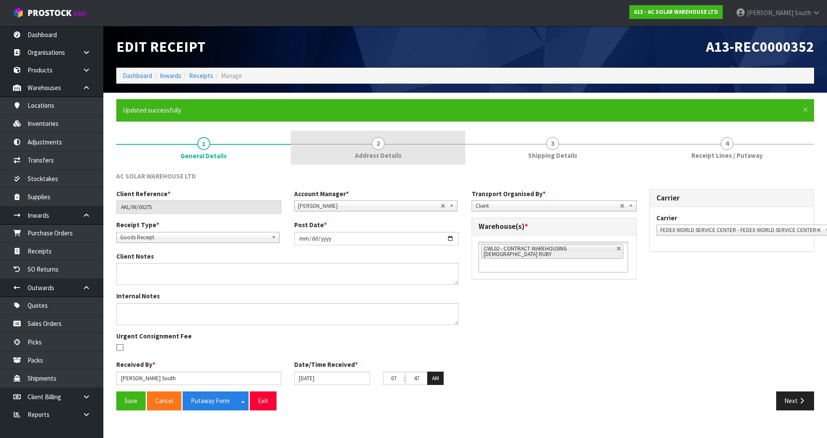
click at [360, 151] on span "Address Details" at bounding box center [378, 155] width 47 height 9
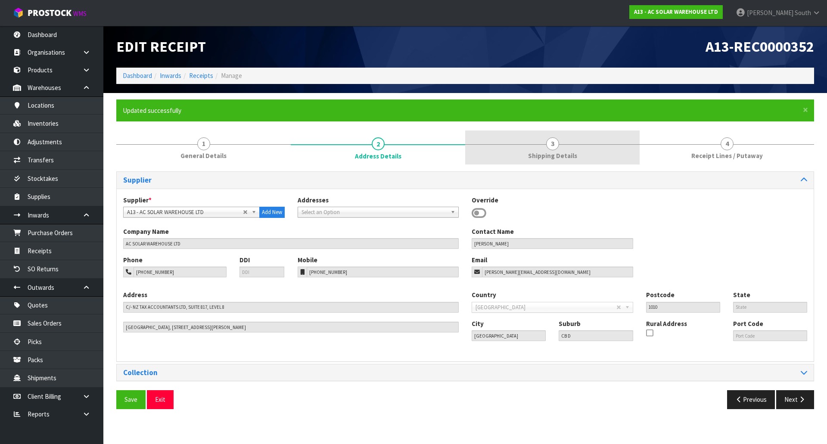
click at [573, 148] on link "3 Shipping Details" at bounding box center [552, 147] width 174 height 34
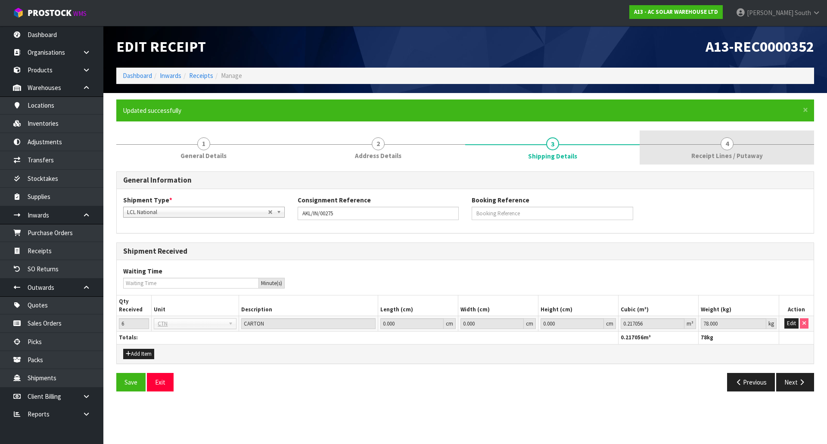
click at [656, 135] on link "4 Receipt Lines / Putaway" at bounding box center [727, 147] width 174 height 34
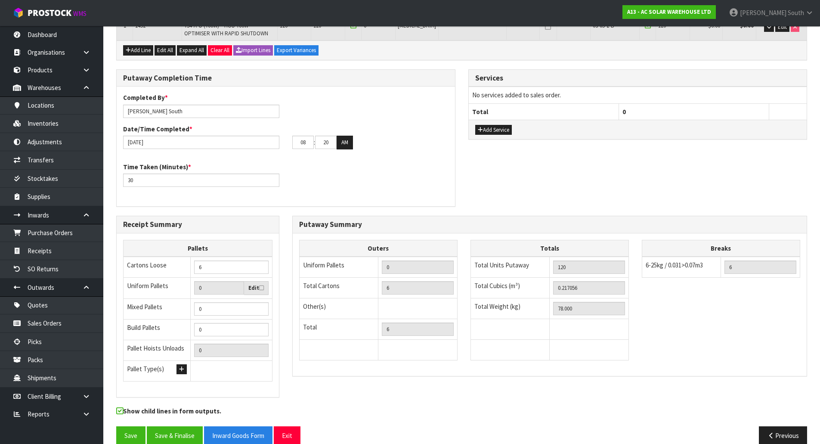
scroll to position [205, 0]
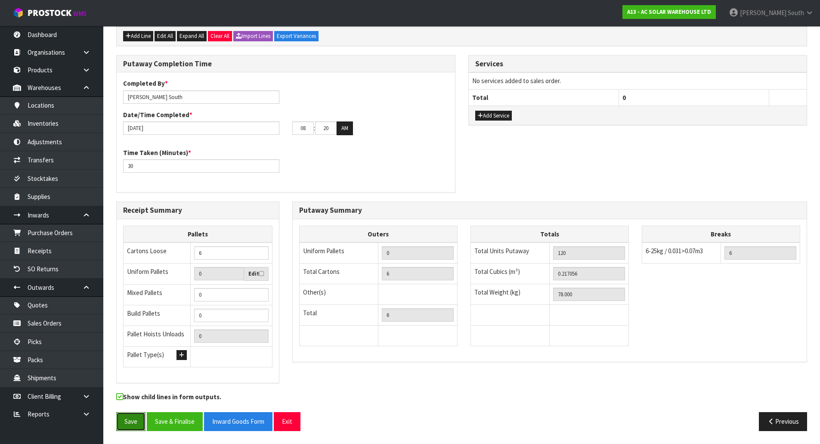
click at [141, 355] on button "Save" at bounding box center [130, 421] width 29 height 19
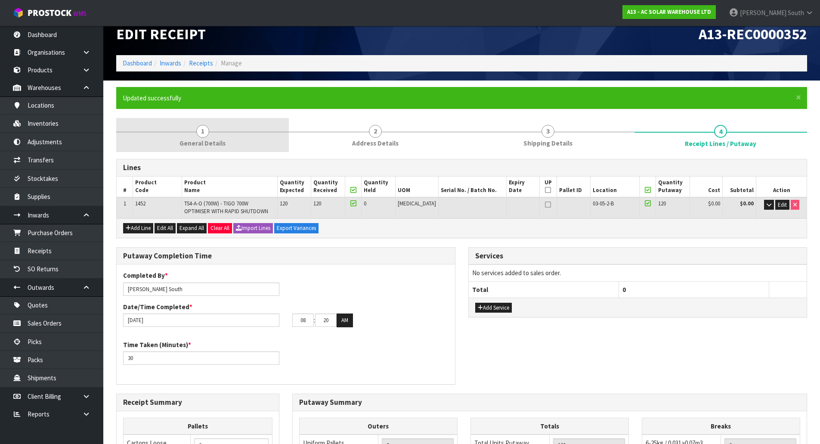
scroll to position [0, 0]
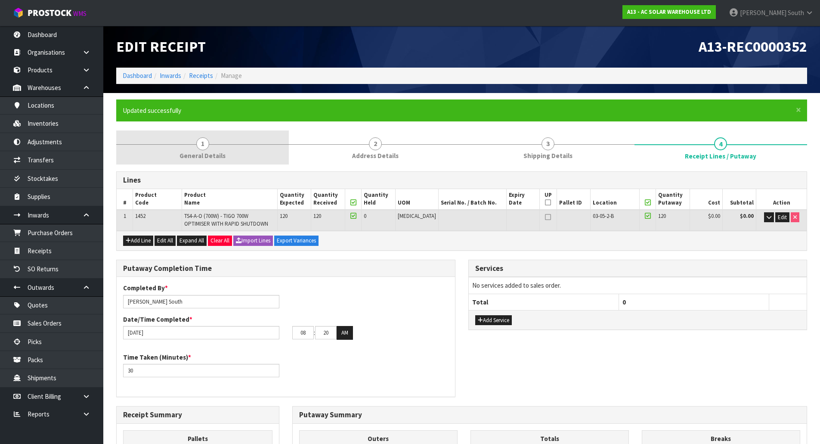
click at [232, 138] on link "1 General Details" at bounding box center [202, 147] width 173 height 34
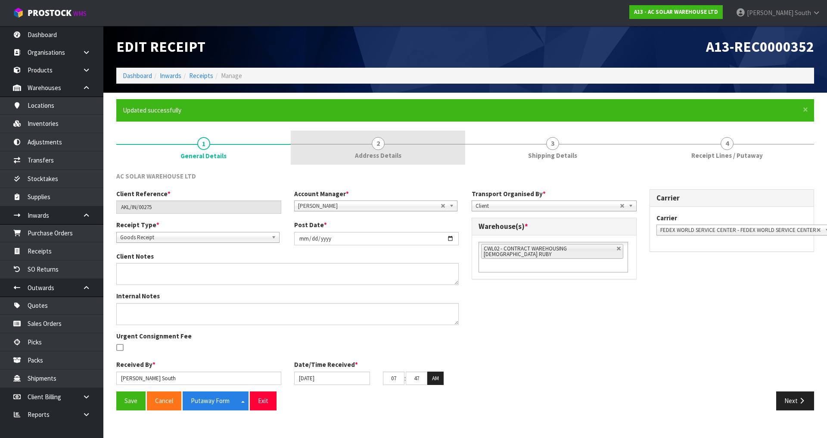
click at [396, 159] on span "Address Details" at bounding box center [378, 155] width 47 height 9
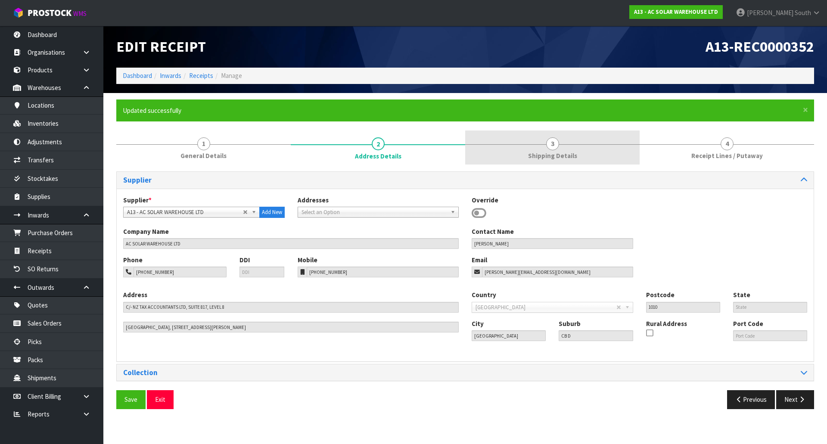
click at [486, 159] on link "3 Shipping Details" at bounding box center [552, 147] width 174 height 34
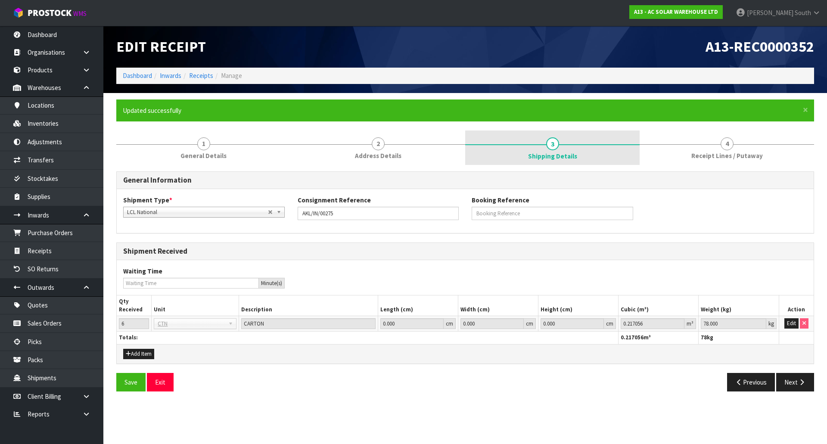
click at [550, 161] on span "Shipping Details" at bounding box center [552, 156] width 49 height 9
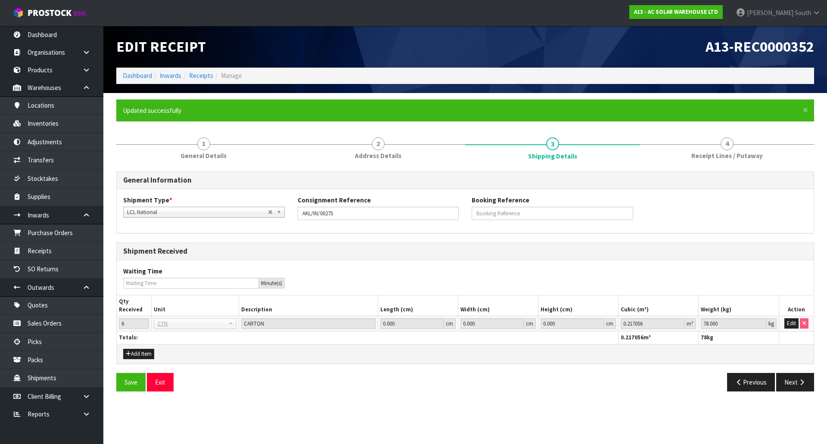
click at [656, 170] on div "General Information Shipment Type * LCL National LCL International FCL-20ft FCL…" at bounding box center [465, 281] width 698 height 233
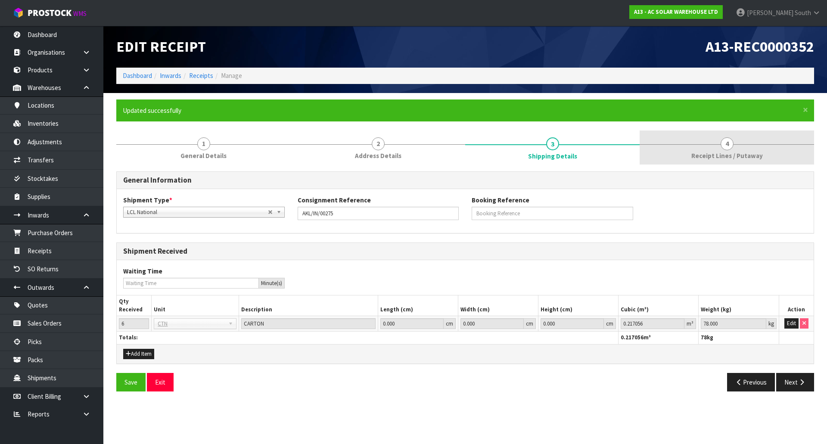
click at [656, 161] on link "4 Receipt Lines / Putaway" at bounding box center [727, 147] width 174 height 34
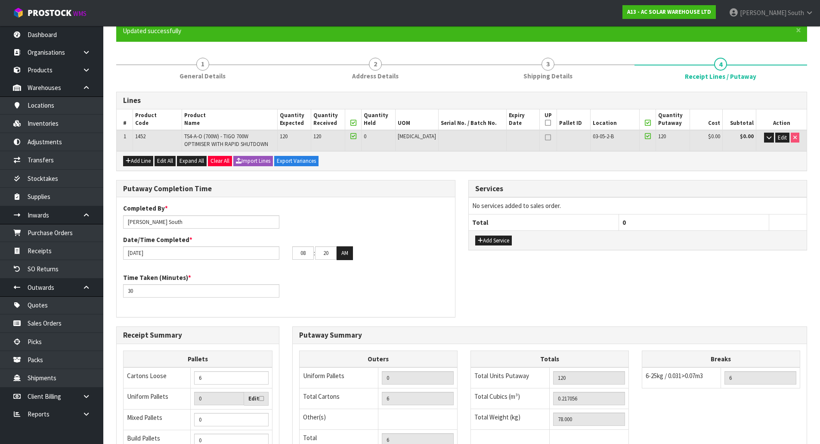
scroll to position [205, 0]
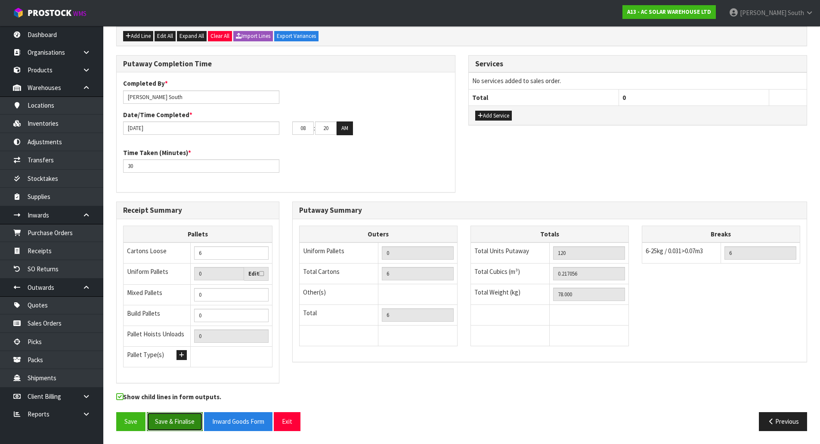
click at [189, 355] on button "Save & Finalise" at bounding box center [175, 421] width 56 height 19
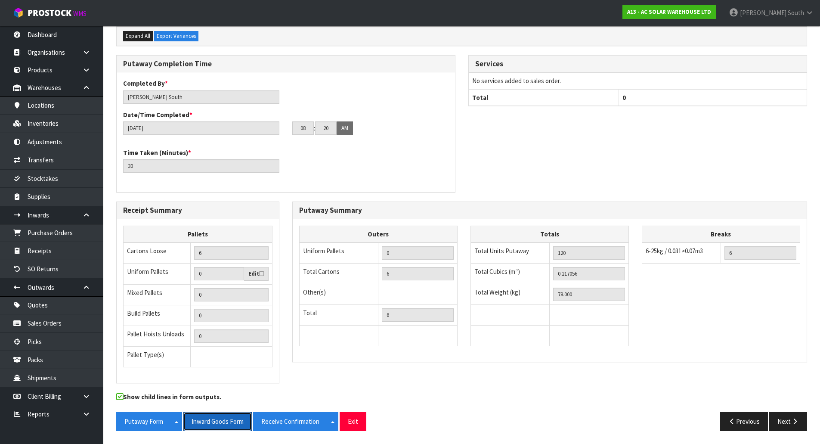
drag, startPoint x: 224, startPoint y: 423, endPoint x: 354, endPoint y: 379, distance: 138.0
click at [224, 355] on button "Inward Goods Form" at bounding box center [217, 421] width 68 height 19
